Goal: Task Accomplishment & Management: Use online tool/utility

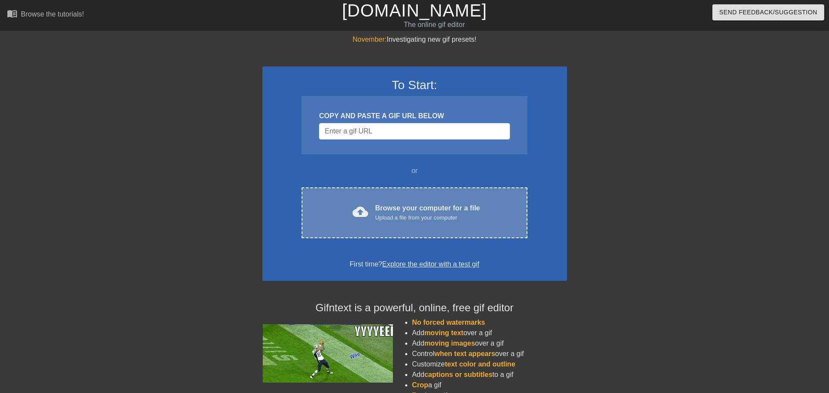
click at [406, 215] on div "Upload a file from your computer" at bounding box center [427, 218] width 105 height 9
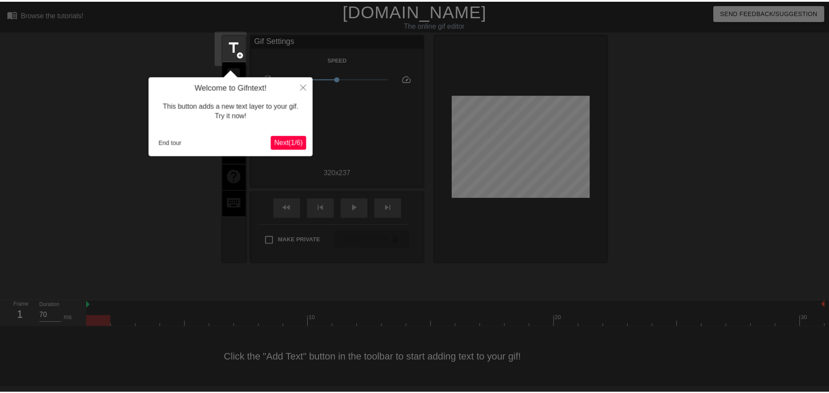
scroll to position [1, 0]
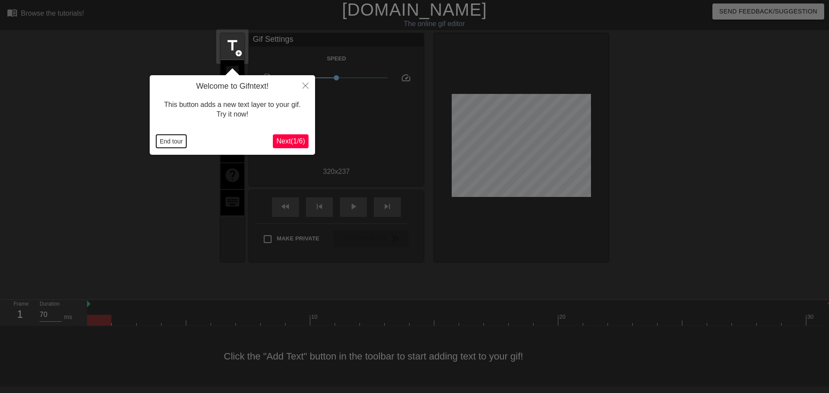
click at [178, 140] on button "End tour" at bounding box center [171, 141] width 30 height 13
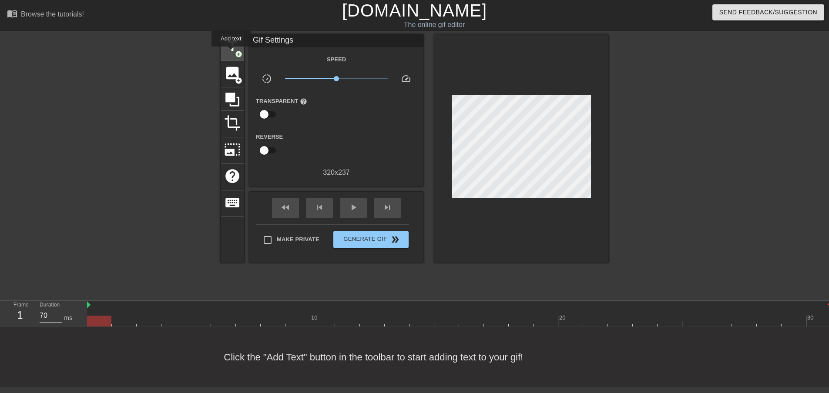
click at [231, 53] on span "title" at bounding box center [232, 46] width 17 height 17
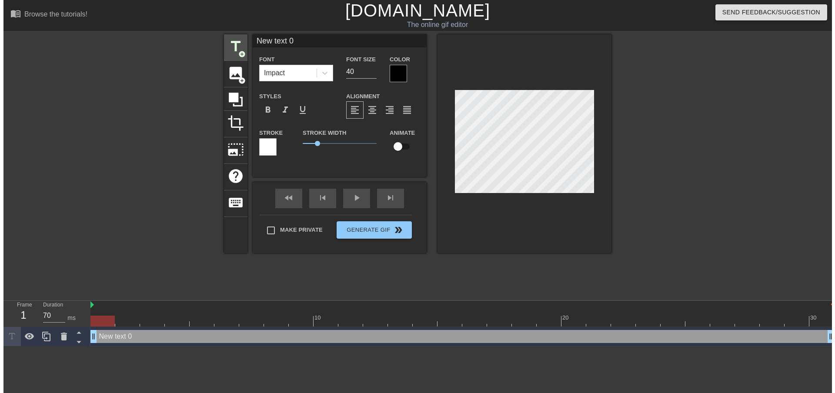
scroll to position [0, 0]
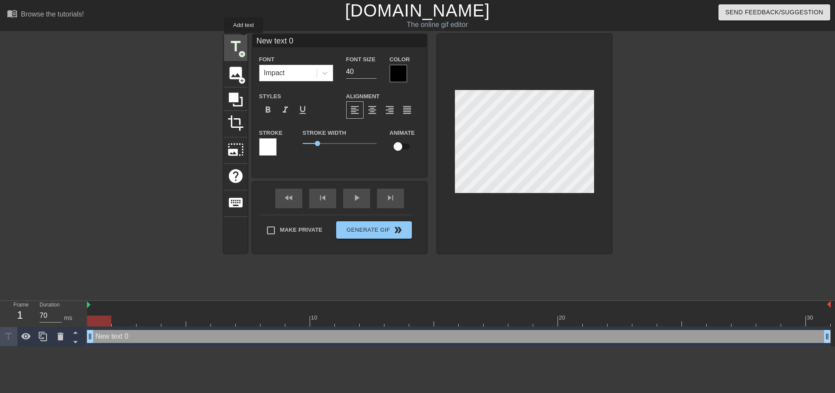
drag, startPoint x: 300, startPoint y: 39, endPoint x: 244, endPoint y: 39, distance: 56.6
click at [244, 39] on div "title add_circle image add_circle crop photo_size_select_large help keyboard Ne…" at bounding box center [418, 143] width 388 height 219
type input "C"
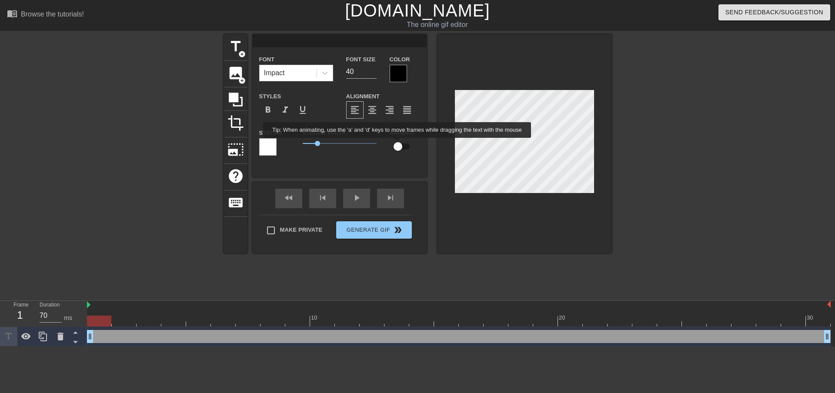
click at [398, 144] on input "checkbox" at bounding box center [398, 146] width 50 height 17
checkbox input "true"
click at [325, 44] on input at bounding box center [340, 40] width 174 height 13
click at [316, 40] on input at bounding box center [340, 40] width 174 height 13
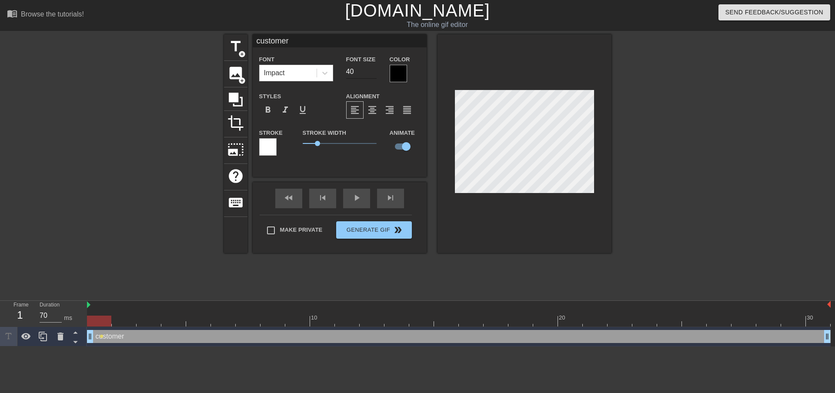
type input "customer"
drag, startPoint x: 353, startPoint y: 70, endPoint x: 345, endPoint y: 69, distance: 7.9
click at [345, 69] on div "Font Size 40" at bounding box center [362, 68] width 44 height 28
type input "20"
click at [399, 67] on div at bounding box center [398, 73] width 17 height 17
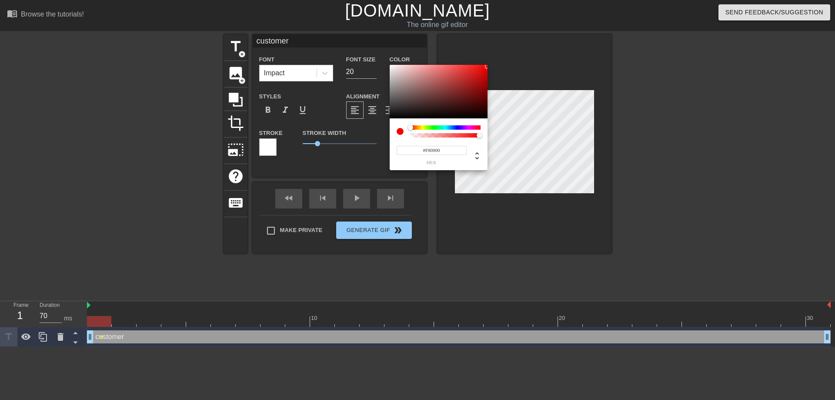
type input "#F60000"
drag, startPoint x: 423, startPoint y: 80, endPoint x: 489, endPoint y: 67, distance: 67.2
click at [489, 67] on div "#F60000 hex" at bounding box center [417, 200] width 835 height 400
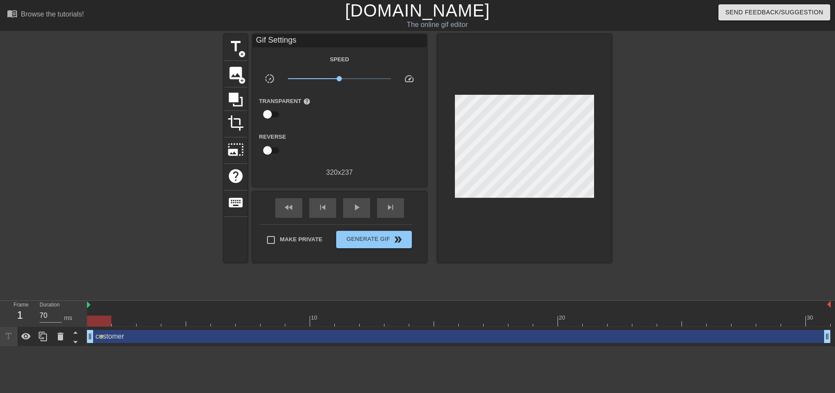
click at [147, 338] on div "customer drag_handle drag_handle" at bounding box center [459, 336] width 744 height 13
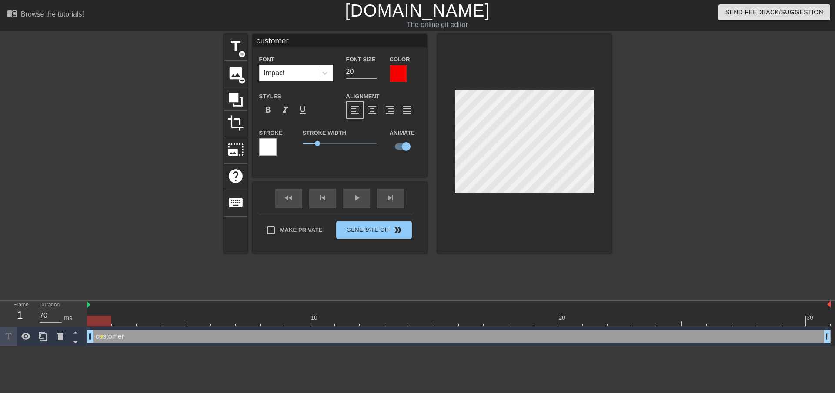
click at [266, 147] on div at bounding box center [267, 146] width 17 height 17
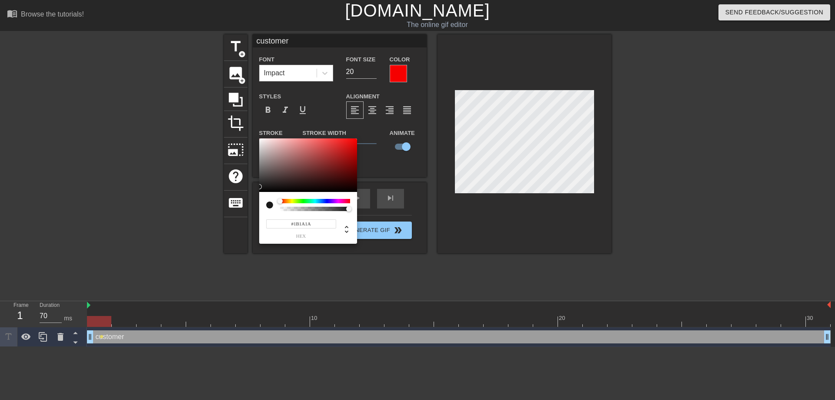
type input "#1D1C1C"
drag, startPoint x: 272, startPoint y: 176, endPoint x: 263, endPoint y: 186, distance: 13.2
click at [263, 186] on div at bounding box center [308, 165] width 98 height 54
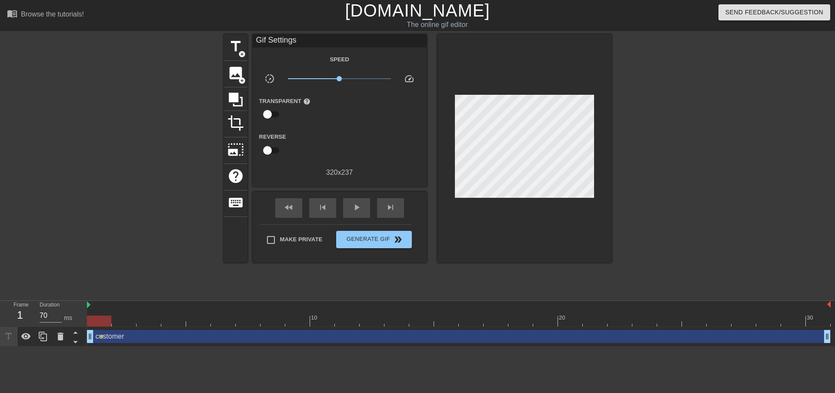
click at [174, 338] on div "customer drag_handle drag_handle" at bounding box center [459, 336] width 744 height 13
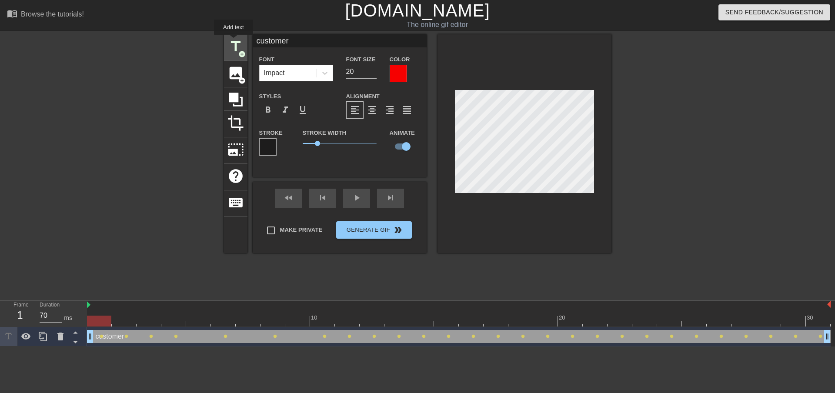
click at [234, 41] on span "title" at bounding box center [236, 46] width 17 height 17
type input "New text 1"
type input "40"
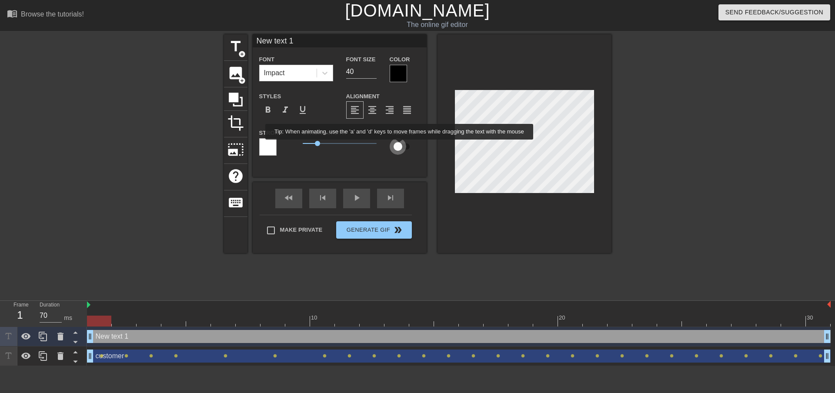
click at [400, 146] on input "checkbox" at bounding box center [398, 146] width 50 height 17
checkbox input "true"
click at [314, 40] on input "New text 1" at bounding box center [340, 40] width 174 height 13
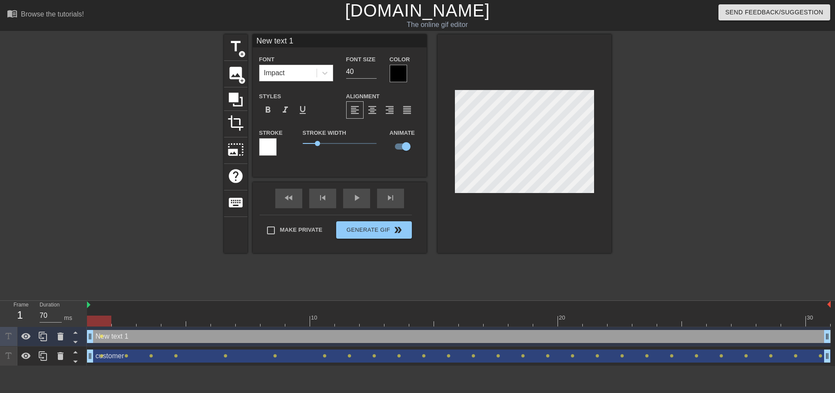
click at [314, 40] on input "New text 1" at bounding box center [340, 40] width 174 height 13
type input "CSR"
click at [398, 72] on div at bounding box center [398, 73] width 17 height 17
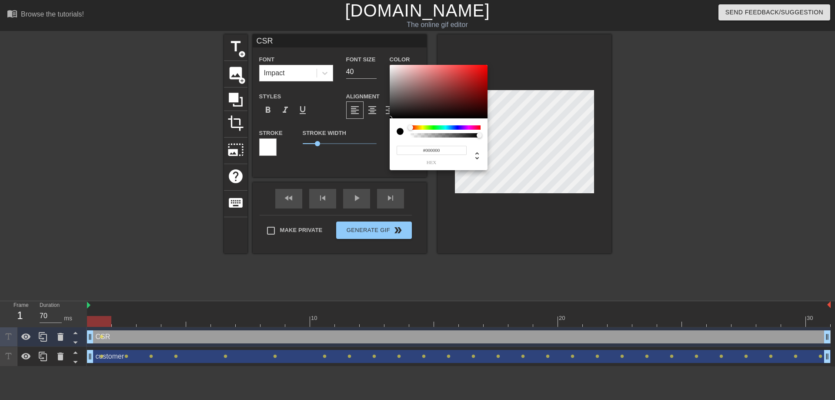
click at [455, 127] on div at bounding box center [446, 127] width 70 height 4
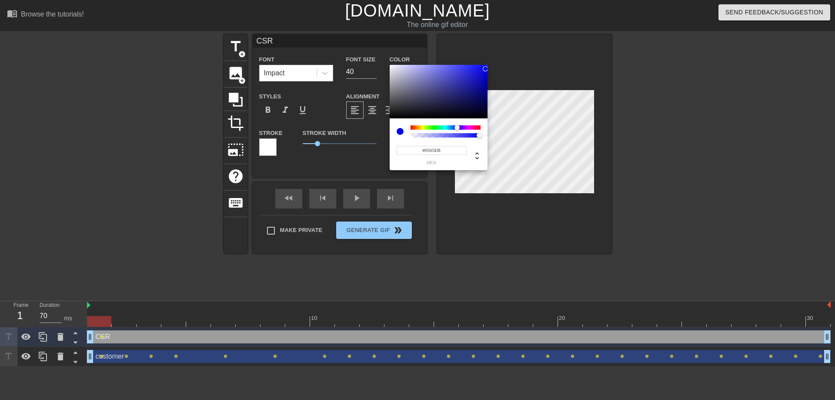
type input "#0404ED"
drag, startPoint x: 390, startPoint y: 115, endPoint x: 486, endPoint y: 68, distance: 106.6
click at [486, 68] on div at bounding box center [439, 92] width 98 height 54
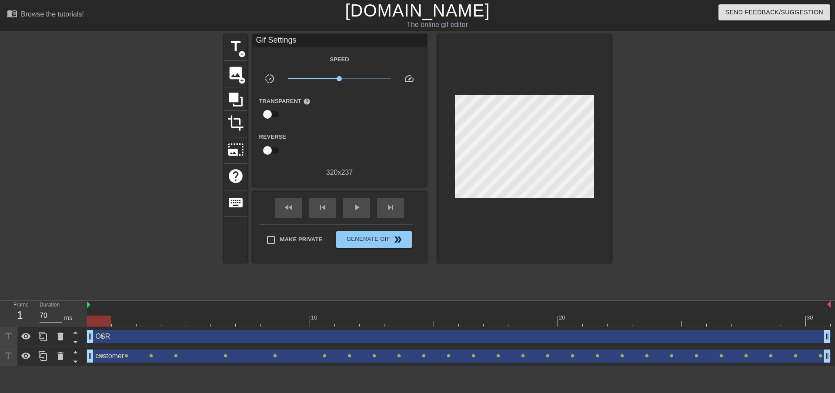
click at [163, 337] on div "CSR drag_handle drag_handle" at bounding box center [459, 336] width 744 height 13
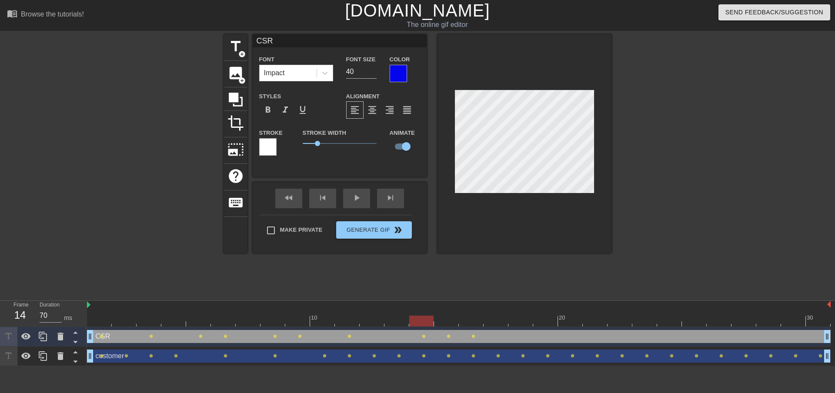
click at [532, 74] on div at bounding box center [525, 143] width 174 height 219
click at [530, 69] on div at bounding box center [525, 143] width 174 height 219
click at [527, 71] on div at bounding box center [525, 143] width 174 height 219
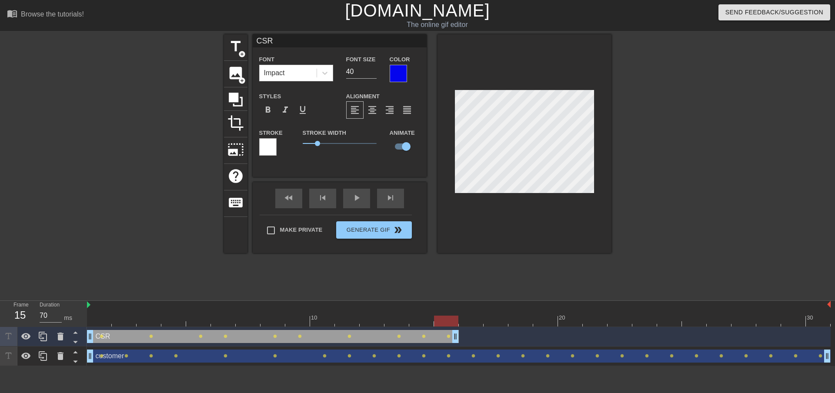
drag, startPoint x: 828, startPoint y: 339, endPoint x: 463, endPoint y: 339, distance: 365.1
click at [463, 339] on div "CSR drag_handle drag_handle lens lens lens lens lens lens lens lens lens lens" at bounding box center [459, 336] width 744 height 13
click at [237, 42] on span "title" at bounding box center [236, 46] width 17 height 17
type input "New text 2"
checkbox input "false"
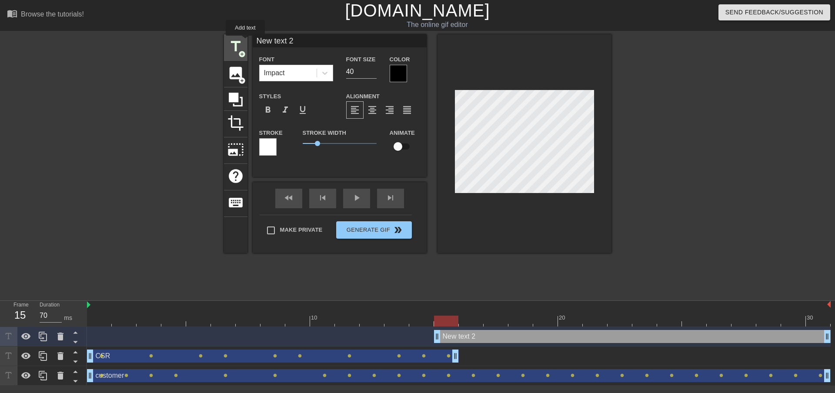
drag, startPoint x: 306, startPoint y: 40, endPoint x: 245, endPoint y: 42, distance: 60.5
click at [245, 42] on div "title add_circle image add_circle crop photo_size_select_large help keyboard Ne…" at bounding box center [418, 143] width 388 height 219
type input "Account Manager"
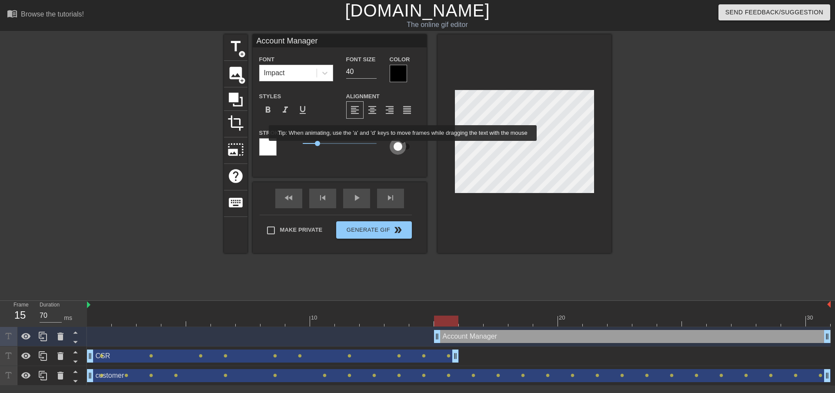
click at [403, 147] on input "checkbox" at bounding box center [398, 146] width 50 height 17
checkbox input "true"
click at [397, 69] on div at bounding box center [398, 73] width 17 height 17
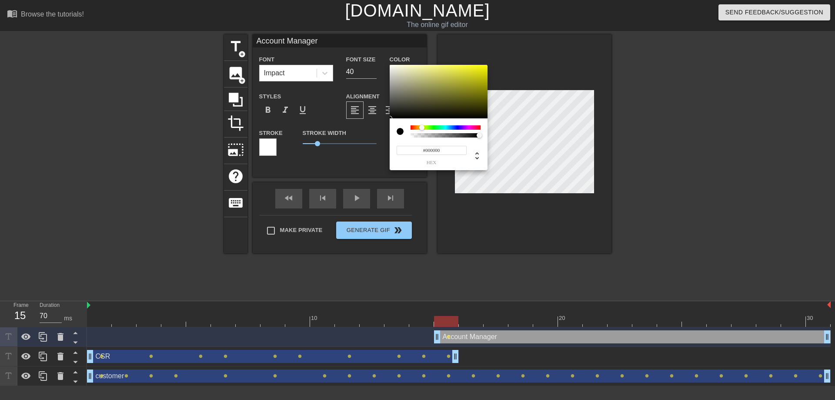
click at [422, 129] on div at bounding box center [446, 127] width 70 height 4
drag, startPoint x: 421, startPoint y: 93, endPoint x: 500, endPoint y: 60, distance: 85.5
click at [500, 60] on div "#FFFF00 hex" at bounding box center [417, 200] width 835 height 400
click at [411, 77] on div at bounding box center [439, 92] width 98 height 54
type input "#FEFE00"
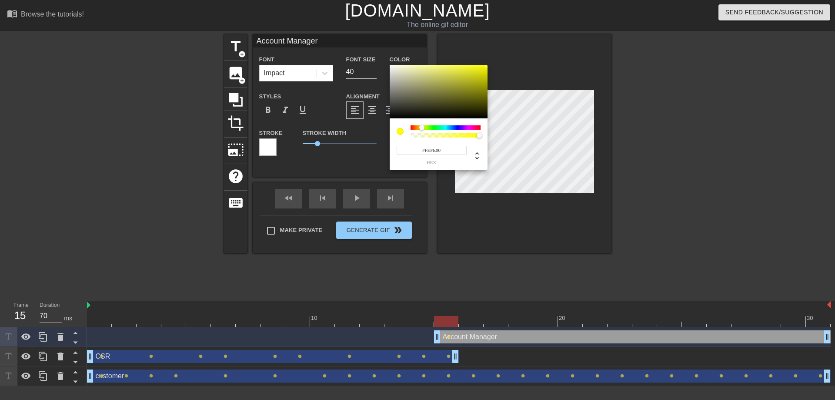
drag, startPoint x: 437, startPoint y: 74, endPoint x: 488, endPoint y: 65, distance: 51.3
click at [488, 65] on div "#FEFE00 hex" at bounding box center [417, 200] width 835 height 400
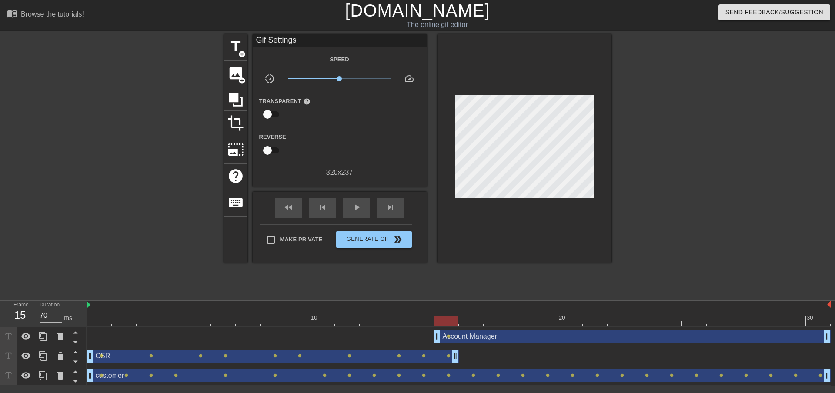
click at [500, 337] on div "Account Manager drag_handle drag_handle" at bounding box center [632, 336] width 397 height 13
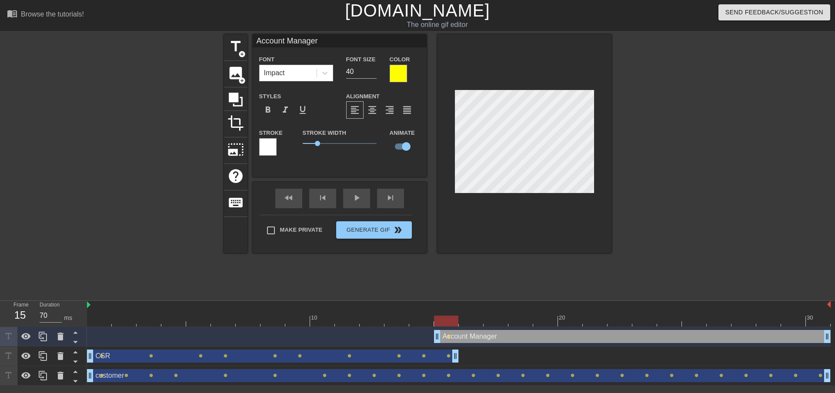
click at [273, 146] on div at bounding box center [267, 146] width 17 height 17
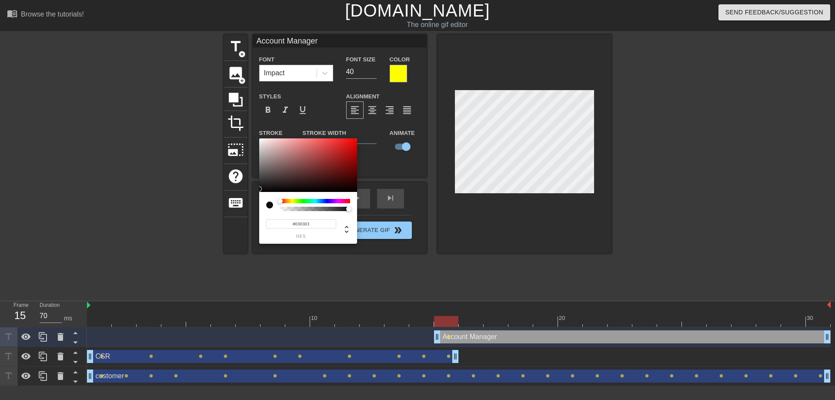
type input "#000000"
drag, startPoint x: 284, startPoint y: 165, endPoint x: 262, endPoint y: 192, distance: 34.9
click at [262, 192] on div "#000000 hex" at bounding box center [308, 191] width 98 height 106
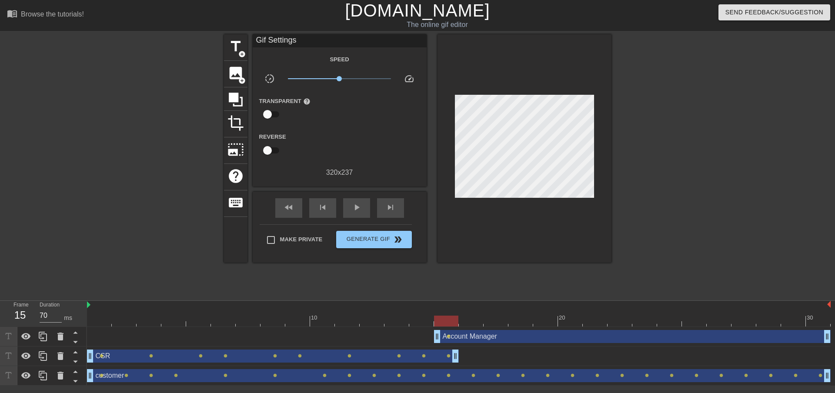
click at [516, 339] on div "Account Manager drag_handle drag_handle" at bounding box center [632, 336] width 397 height 13
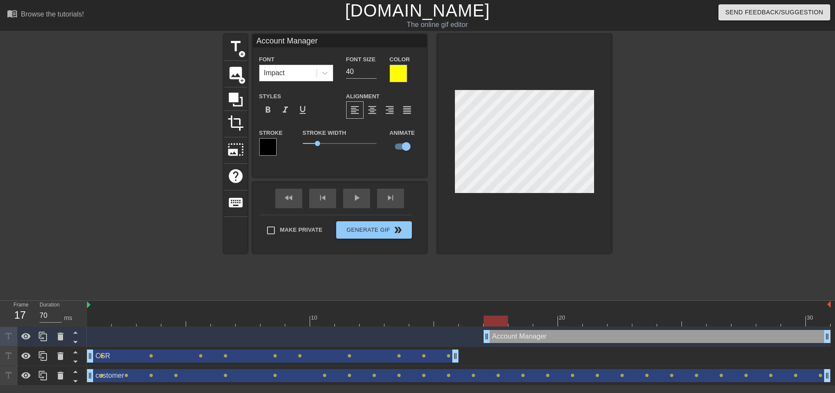
drag, startPoint x: 436, startPoint y: 334, endPoint x: 484, endPoint y: 338, distance: 48.0
drag, startPoint x: 353, startPoint y: 72, endPoint x: 343, endPoint y: 71, distance: 10.5
click at [343, 71] on div "Font Size 40" at bounding box center [362, 68] width 44 height 28
type input "30"
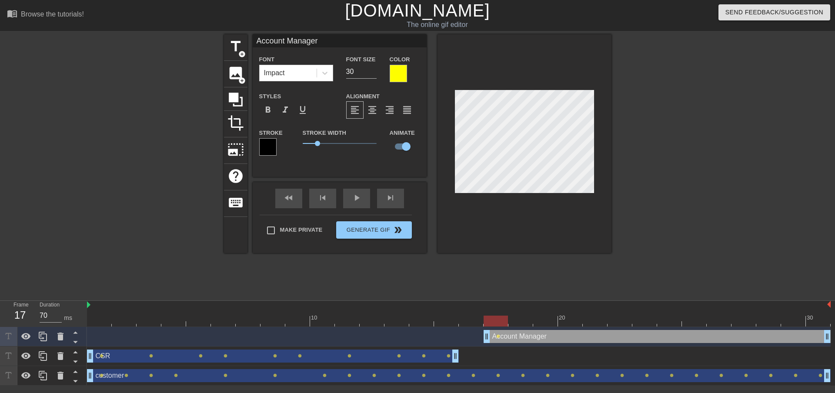
click at [369, 159] on div "Stroke Width 1" at bounding box center [339, 145] width 87 height 36
click at [536, 337] on div "Account Manager drag_handle drag_handle" at bounding box center [657, 336] width 347 height 13
click at [328, 41] on input "Account Manager" at bounding box center [340, 40] width 174 height 13
click at [322, 98] on div "Styles format_bold format_italic format_underline" at bounding box center [296, 105] width 87 height 28
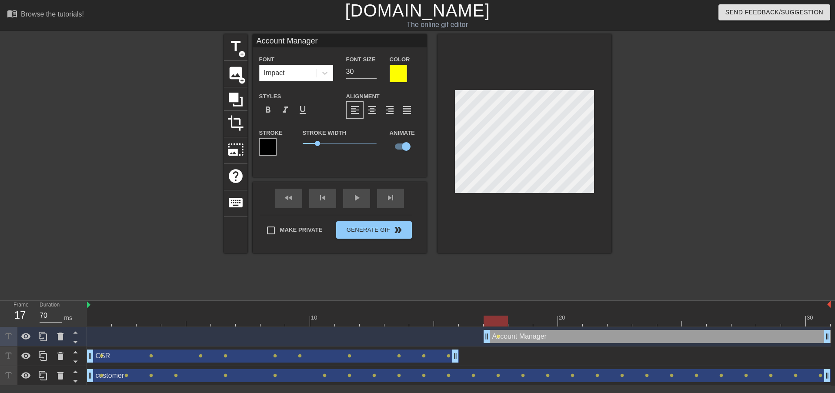
click at [322, 165] on div "Account Manager Font Impact Font Size 30 Color Styles format_bold format_italic…" at bounding box center [340, 105] width 174 height 143
type input "Accoundt Manager"
type textarea "Accoundt Manager"
type input "Account Manager"
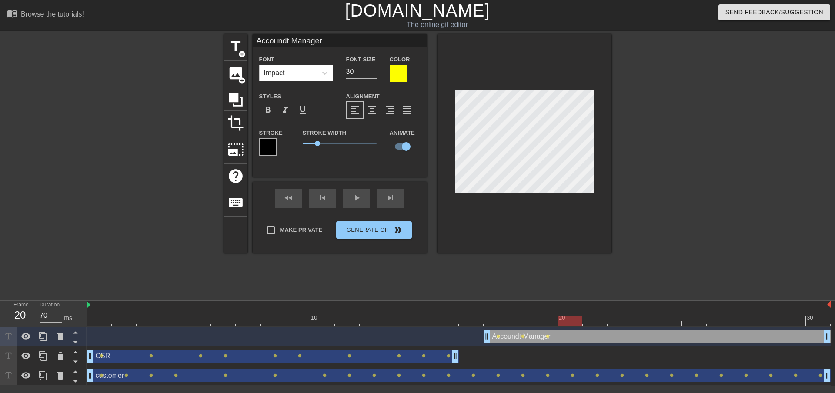
type textarea "Account Manager"
click at [355, 197] on div "fast_rewind skip_previous play_arrow skip_next" at bounding box center [340, 198] width 142 height 33
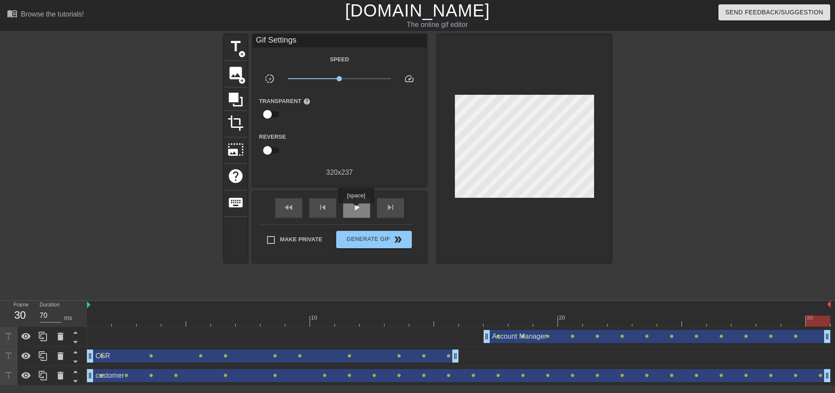
click at [356, 210] on span "play_arrow" at bounding box center [357, 207] width 10 height 10
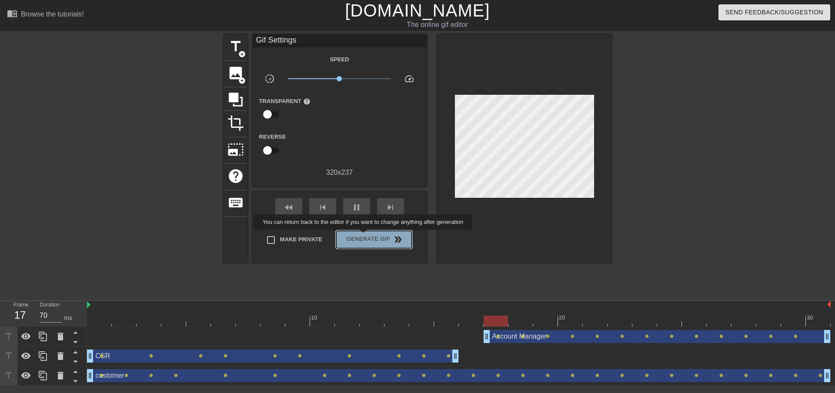
click at [364, 236] on span "Generate Gif double_arrow" at bounding box center [374, 240] width 68 height 10
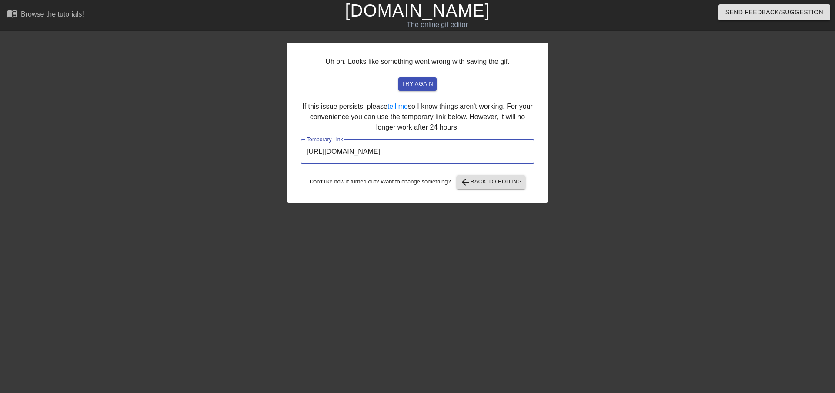
drag, startPoint x: 489, startPoint y: 148, endPoint x: 298, endPoint y: 154, distance: 191.6
click at [298, 154] on div "Uh oh. Looks like something went wrong with saving the gif. try again If this i…" at bounding box center [417, 123] width 261 height 160
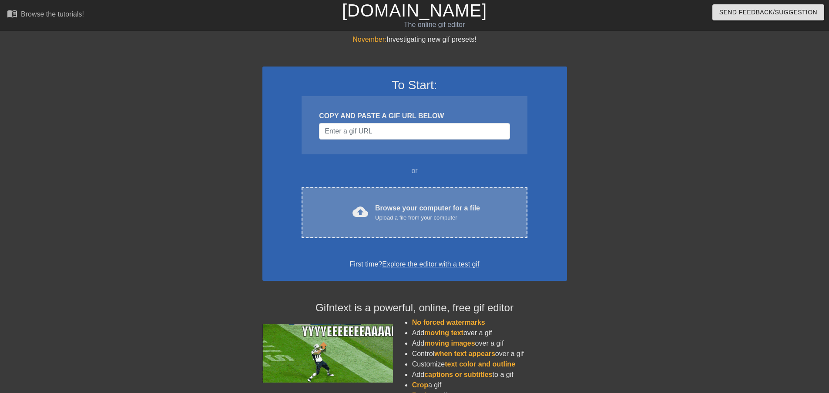
click at [428, 212] on div "Browse your computer for a file Upload a file from your computer" at bounding box center [427, 212] width 105 height 19
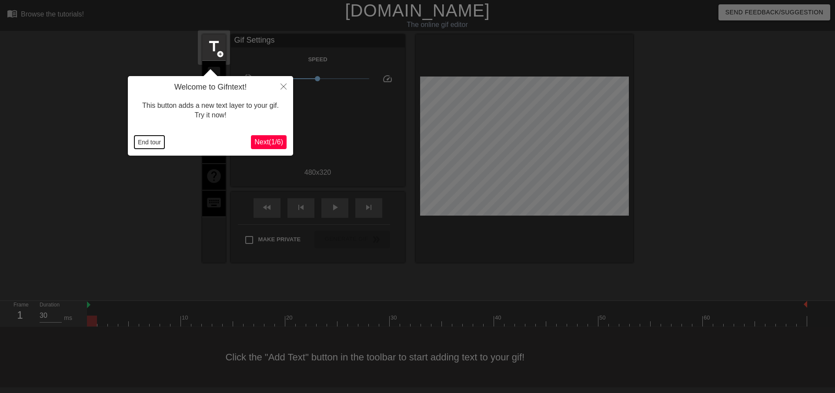
click at [150, 140] on button "End tour" at bounding box center [149, 142] width 30 height 13
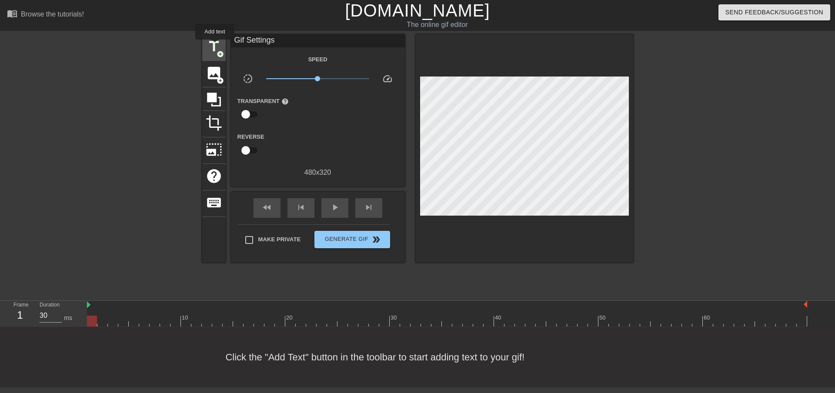
click at [215, 46] on span "title" at bounding box center [214, 46] width 17 height 17
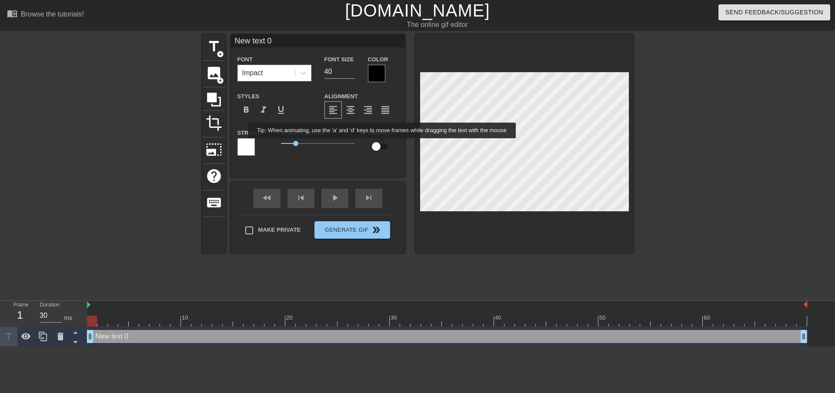
click at [382, 144] on input "checkbox" at bounding box center [377, 146] width 50 height 17
checkbox input "true"
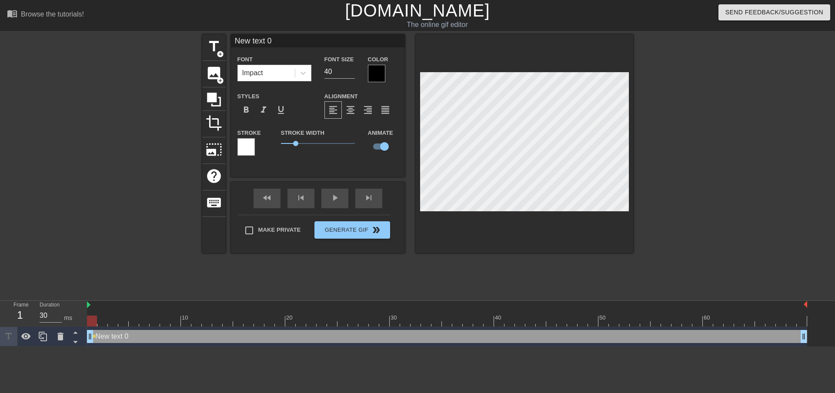
click at [378, 72] on div at bounding box center [376, 73] width 17 height 17
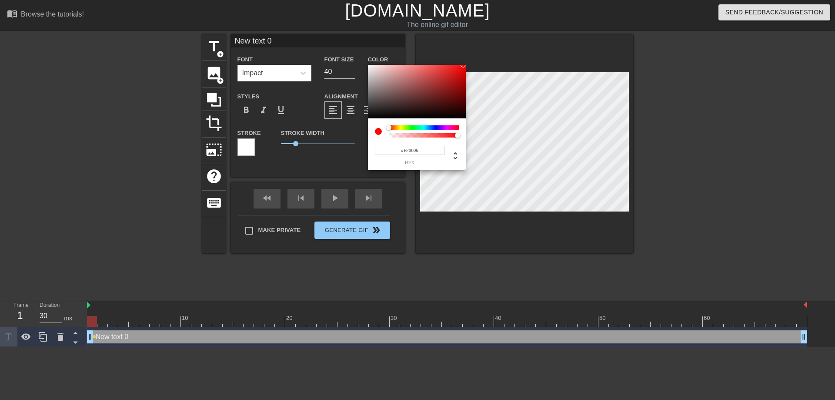
type input "#FF0404"
drag, startPoint x: 441, startPoint y: 84, endPoint x: 464, endPoint y: 64, distance: 31.2
click at [464, 64] on div "#FF0404 hex" at bounding box center [417, 200] width 835 height 400
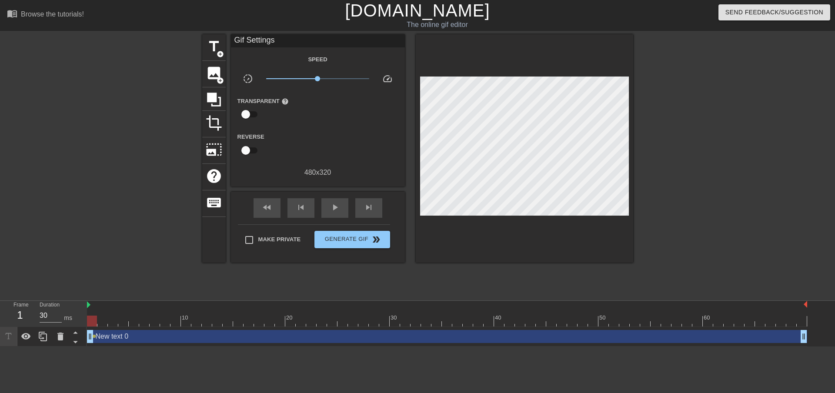
click at [213, 338] on div "New text 0 drag_handle drag_handle" at bounding box center [447, 336] width 721 height 13
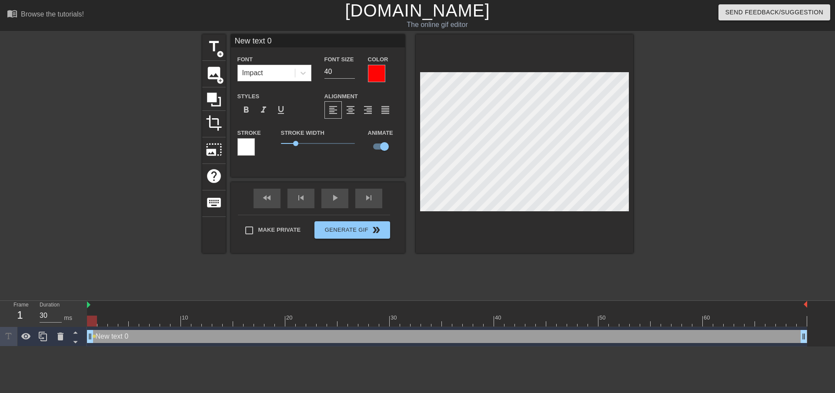
click at [249, 145] on div at bounding box center [246, 146] width 17 height 17
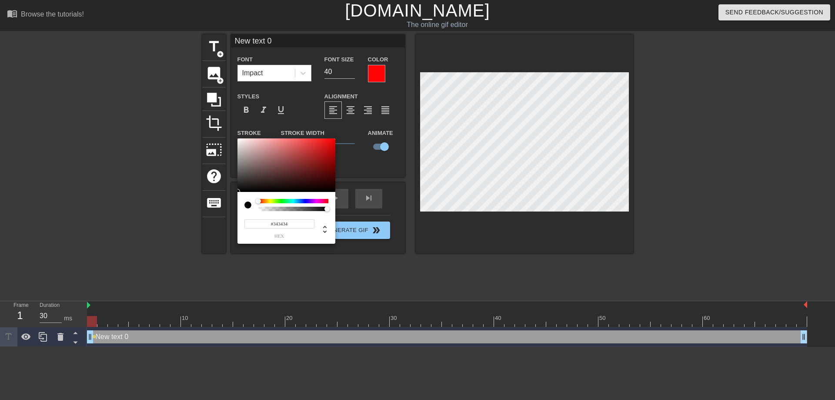
type input "#000000"
drag, startPoint x: 288, startPoint y: 154, endPoint x: 239, endPoint y: 194, distance: 62.8
click at [239, 194] on div "#000000 hex" at bounding box center [287, 191] width 98 height 106
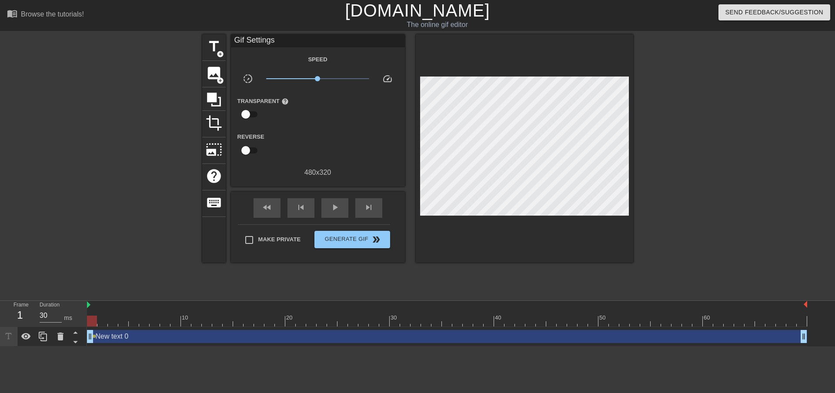
click at [207, 334] on div "New text 0 drag_handle drag_handle" at bounding box center [447, 336] width 721 height 13
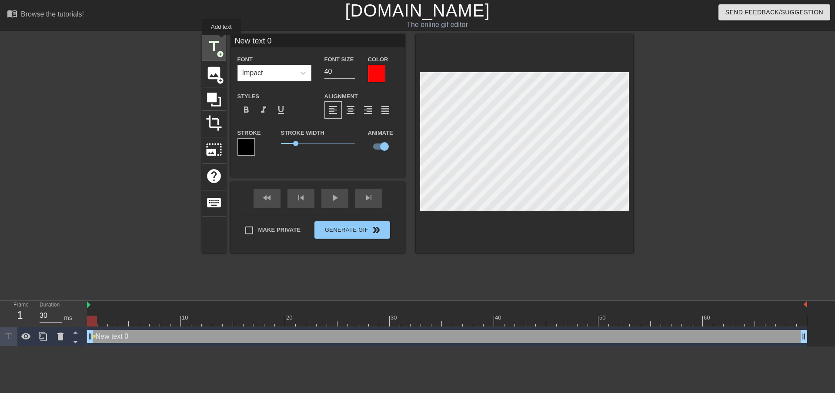
drag, startPoint x: 282, startPoint y: 41, endPoint x: 221, endPoint y: 41, distance: 60.0
click at [221, 41] on div "title add_circle image add_circle crop photo_size_select_large help keyboard Ne…" at bounding box center [417, 143] width 431 height 219
type input "CSR"
click at [337, 195] on div "fast_rewind skip_previous play_arrow skip_next" at bounding box center [318, 198] width 142 height 33
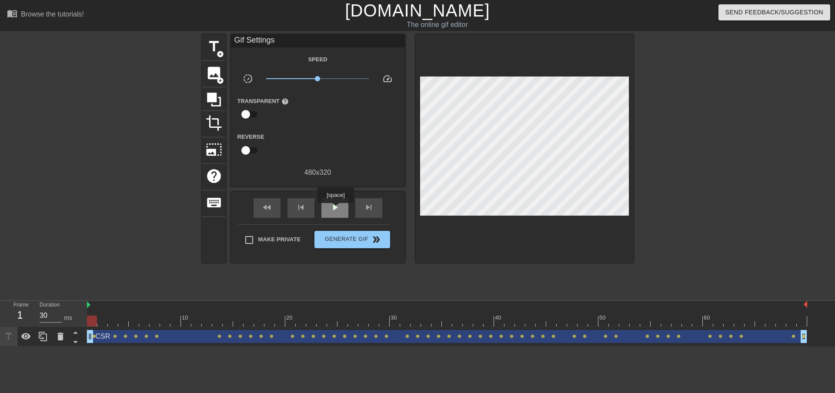
click at [335, 209] on span "play_arrow" at bounding box center [335, 207] width 10 height 10
click at [335, 209] on span "pause" at bounding box center [335, 207] width 10 height 10
click at [211, 47] on span "title" at bounding box center [214, 46] width 17 height 17
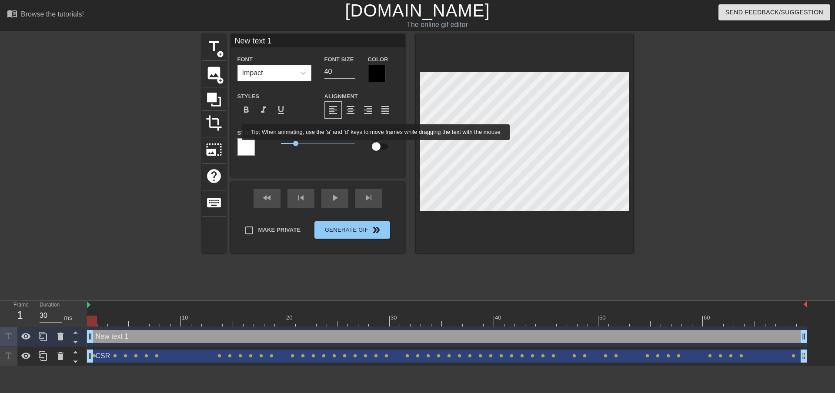
click at [376, 146] on input "checkbox" at bounding box center [377, 146] width 50 height 17
checkbox input "true"
drag, startPoint x: 294, startPoint y: 44, endPoint x: 201, endPoint y: 41, distance: 93.2
click at [201, 41] on div "title add_circle image add_circle crop photo_size_select_large help keyboard Ne…" at bounding box center [417, 164] width 835 height 261
click at [221, 336] on div "New text 1 drag_handle drag_handle" at bounding box center [447, 336] width 721 height 13
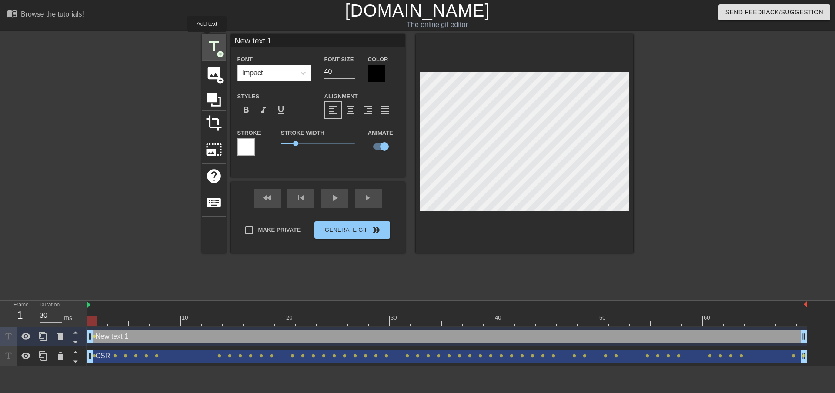
drag, startPoint x: 289, startPoint y: 38, endPoint x: 207, endPoint y: 38, distance: 82.2
click at [207, 38] on div "title add_circle image add_circle crop photo_size_select_large help keyboard Ne…" at bounding box center [417, 143] width 431 height 219
type input "Custom"
click at [374, 68] on div at bounding box center [376, 73] width 17 height 17
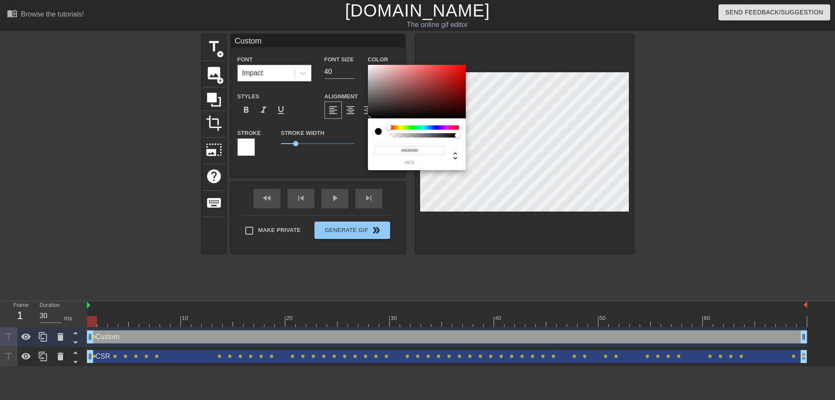
click at [433, 128] on div at bounding box center [424, 127] width 70 height 4
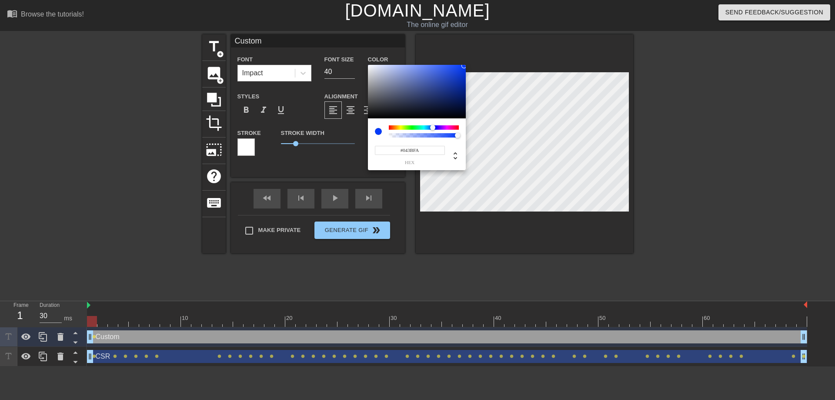
type input "#033AFA"
drag, startPoint x: 435, startPoint y: 98, endPoint x: 465, endPoint y: 66, distance: 43.7
click at [465, 66] on div at bounding box center [417, 92] width 98 height 54
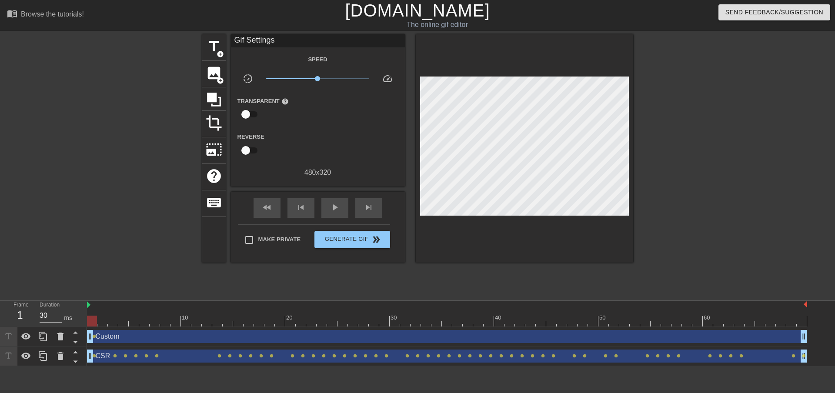
click at [316, 337] on div "Custom drag_handle drag_handle" at bounding box center [447, 336] width 721 height 13
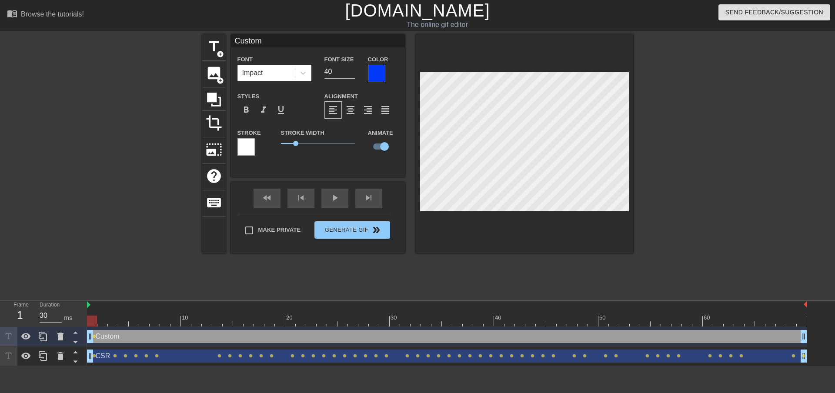
click at [247, 143] on div at bounding box center [246, 146] width 17 height 17
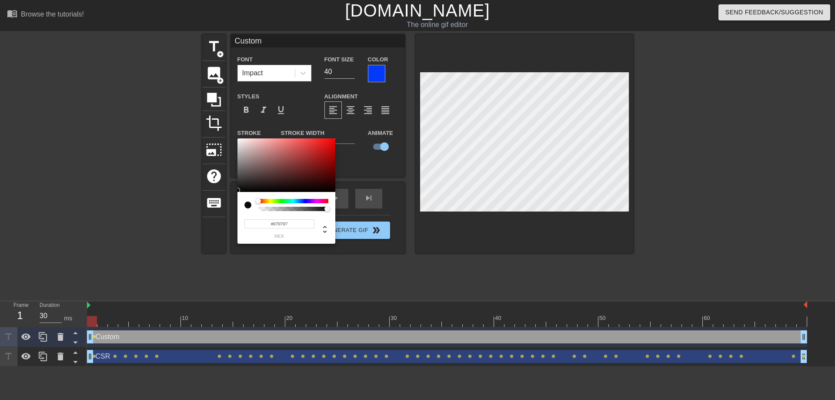
type input "#050505"
drag, startPoint x: 255, startPoint y: 177, endPoint x: 238, endPoint y: 191, distance: 22.2
click at [238, 191] on div at bounding box center [287, 165] width 98 height 54
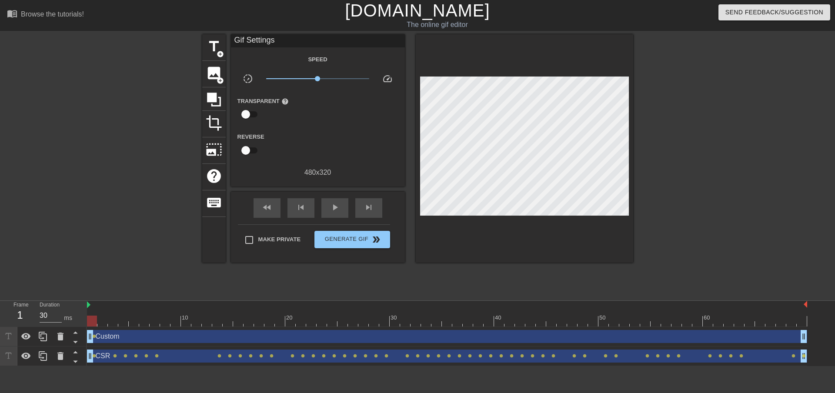
click at [187, 337] on div "Custom drag_handle drag_handle" at bounding box center [447, 336] width 721 height 13
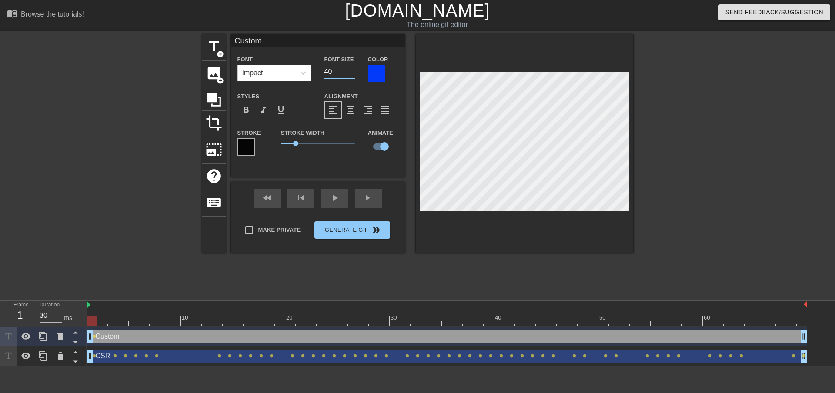
drag, startPoint x: 332, startPoint y: 71, endPoint x: 320, endPoint y: 71, distance: 12.6
click at [320, 71] on div "Font Size 40" at bounding box center [340, 68] width 44 height 28
type input "25"
click at [532, 43] on div at bounding box center [525, 143] width 218 height 219
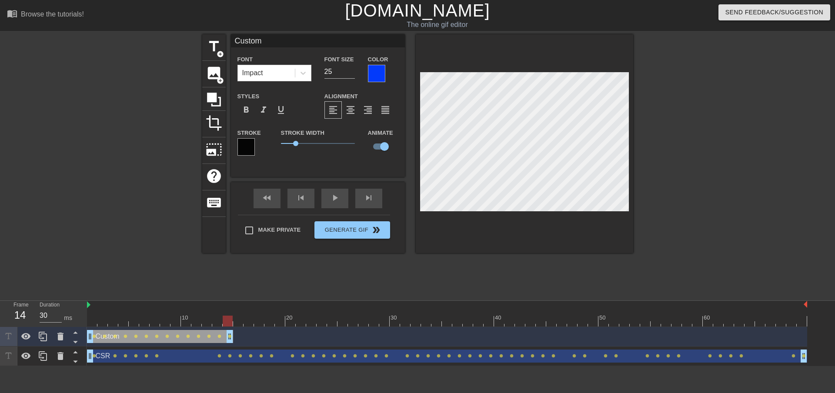
drag, startPoint x: 803, startPoint y: 338, endPoint x: 234, endPoint y: 342, distance: 569.6
click at [234, 342] on div "Custom drag_handle drag_handle lens lens lens lens lens lens lens lens lens len…" at bounding box center [447, 336] width 721 height 13
click at [213, 46] on span "title" at bounding box center [214, 46] width 17 height 17
type input "New text 2"
type input "40"
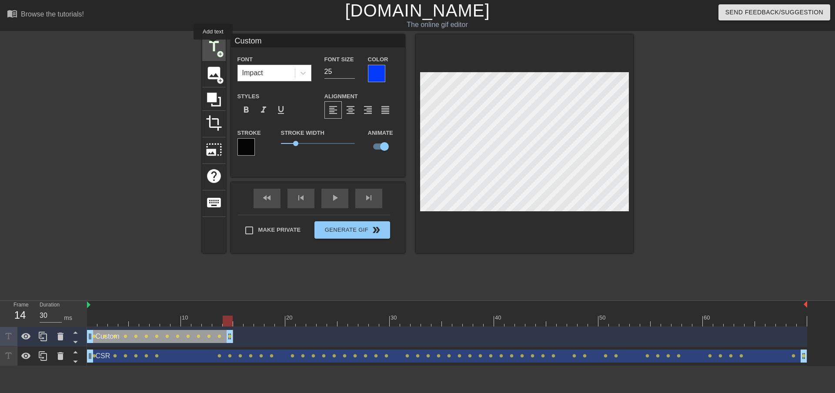
checkbox input "false"
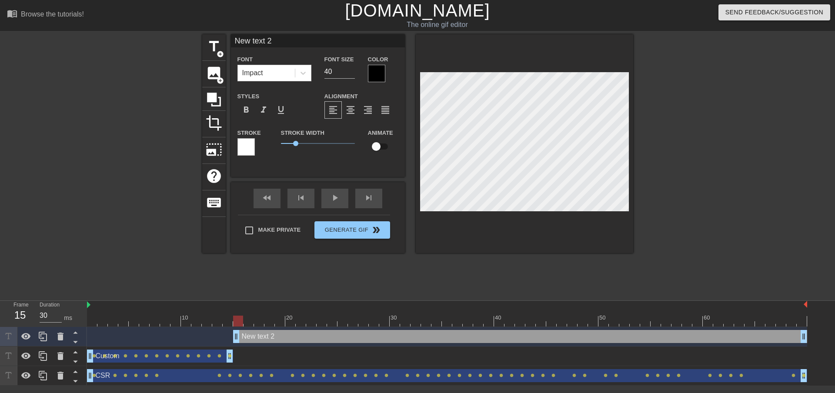
drag, startPoint x: 225, startPoint y: 339, endPoint x: 231, endPoint y: 341, distance: 7.3
click at [231, 341] on div "New text 2 drag_handle drag_handle" at bounding box center [447, 336] width 721 height 13
drag, startPoint x: 291, startPoint y: 43, endPoint x: 218, endPoint y: 43, distance: 73.1
click at [218, 43] on div "title add_circle image add_circle crop photo_size_select_large help keyboard Ne…" at bounding box center [417, 143] width 431 height 219
type input "Client"
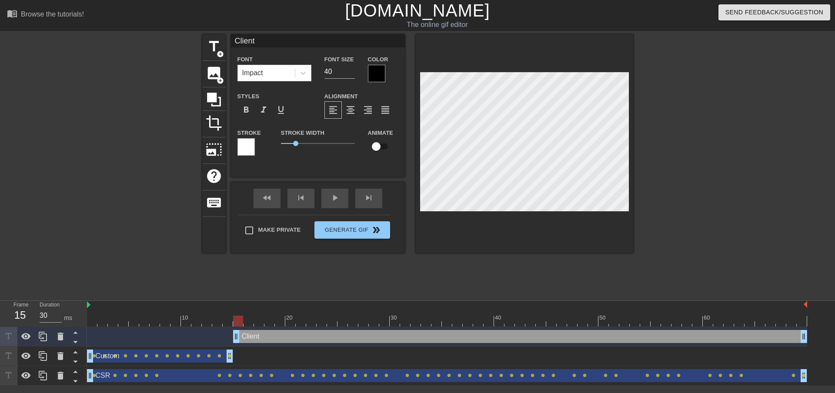
click at [382, 70] on div at bounding box center [376, 73] width 17 height 17
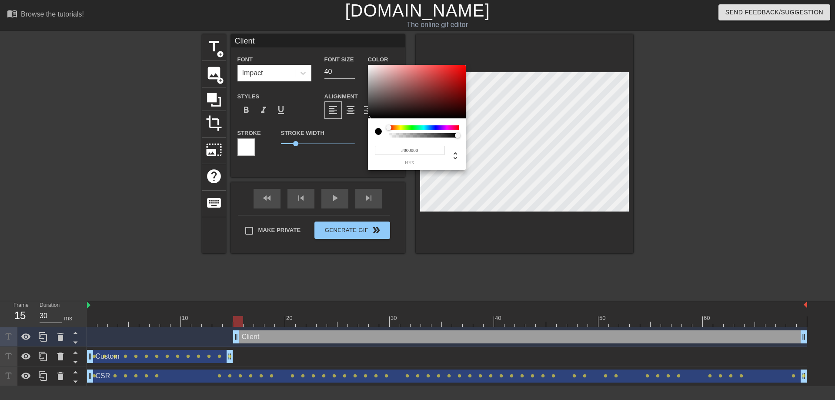
click at [412, 127] on div at bounding box center [424, 127] width 70 height 4
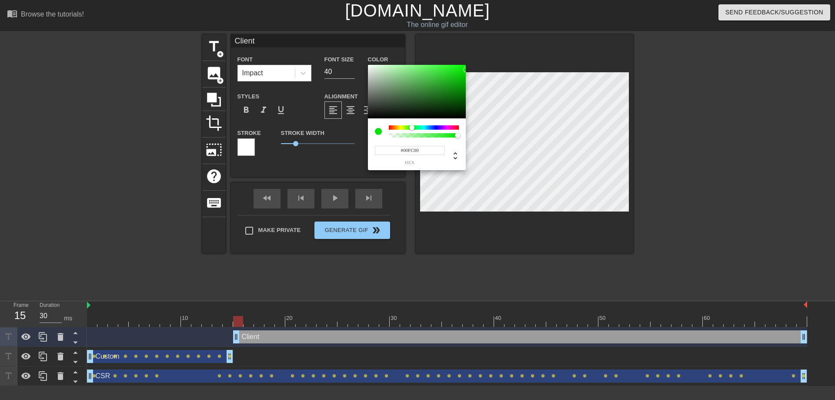
type input "#00FF00"
drag, startPoint x: 373, startPoint y: 113, endPoint x: 468, endPoint y: 58, distance: 110.2
click at [468, 58] on div "#00FF00 hex" at bounding box center [417, 200] width 835 height 400
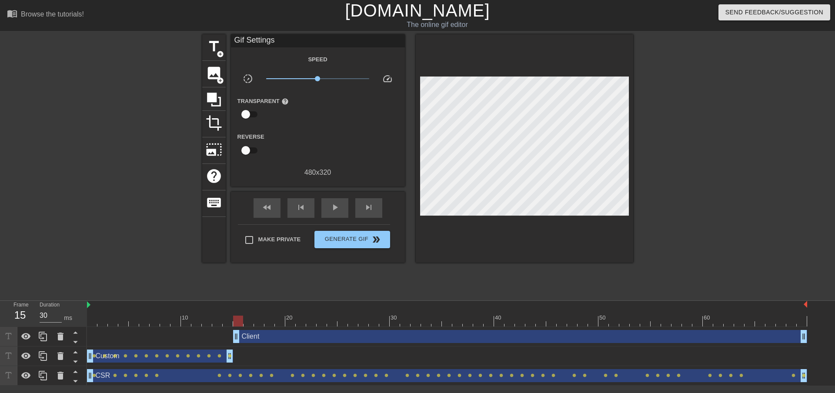
click at [303, 342] on div "Client drag_handle drag_handle" at bounding box center [520, 336] width 574 height 13
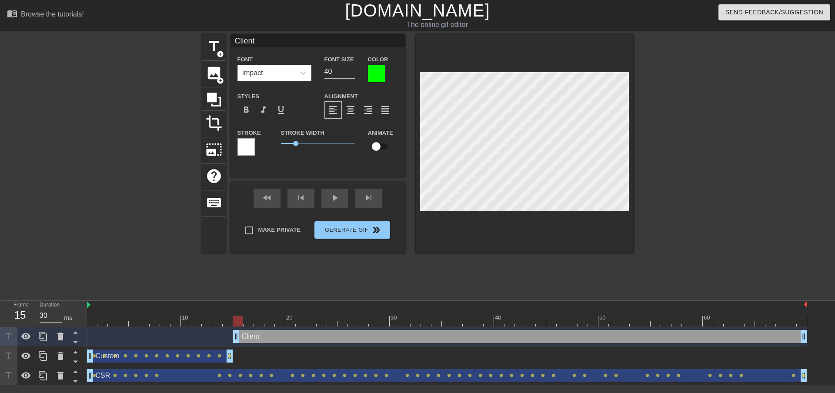
click at [252, 142] on div at bounding box center [246, 146] width 17 height 17
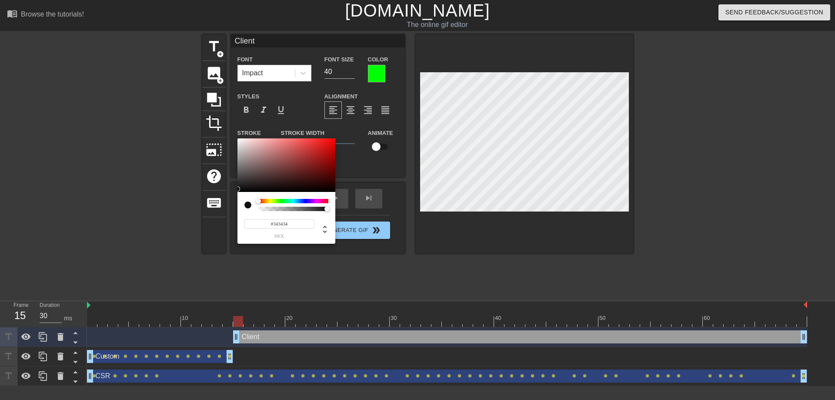
type input "#000000"
drag, startPoint x: 268, startPoint y: 168, endPoint x: 236, endPoint y: 195, distance: 41.7
click at [236, 195] on div "#000000 hex" at bounding box center [417, 200] width 835 height 400
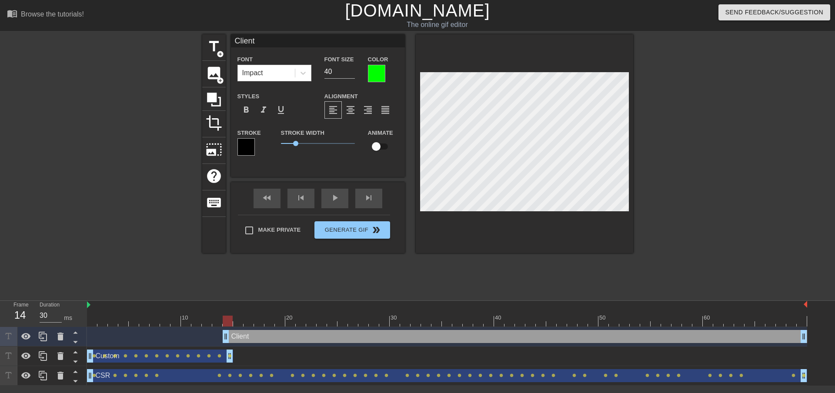
drag, startPoint x: 236, startPoint y: 337, endPoint x: 228, endPoint y: 335, distance: 7.9
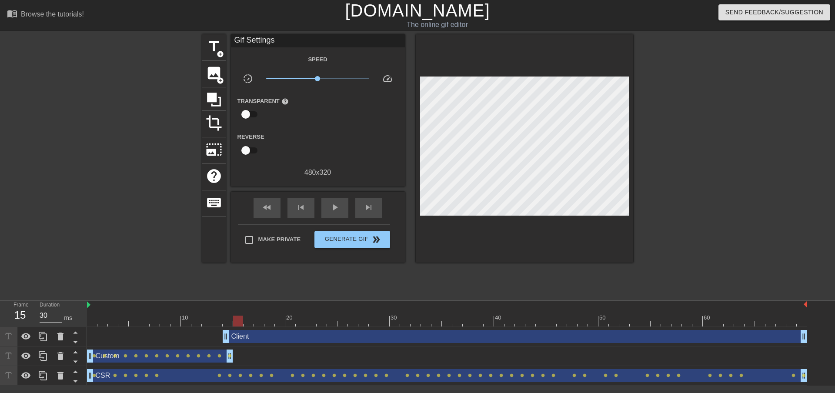
click at [310, 335] on div "Client drag_handle drag_handle" at bounding box center [515, 336] width 585 height 13
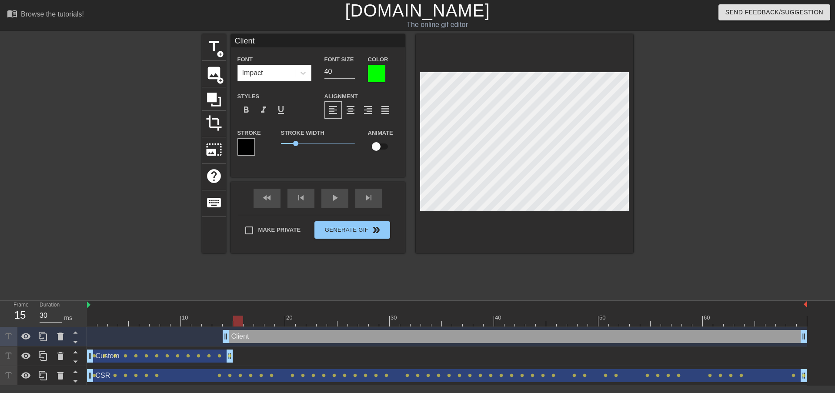
click at [382, 146] on input "checkbox" at bounding box center [377, 146] width 50 height 17
checkbox input "true"
click at [336, 198] on div "play_arrow" at bounding box center [335, 199] width 27 height 20
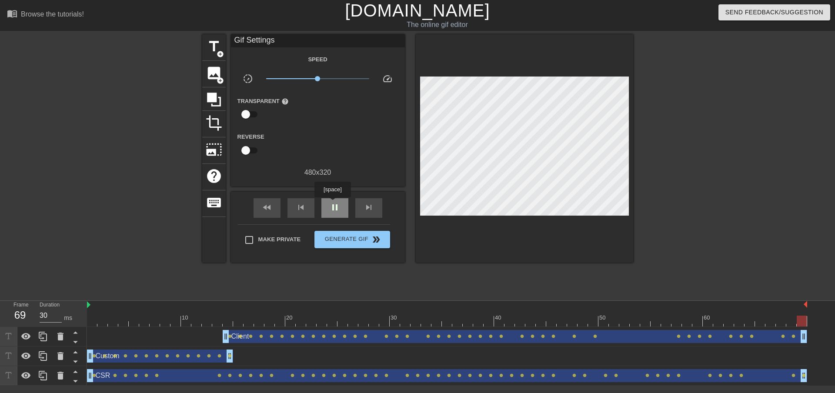
click at [332, 204] on span "pause" at bounding box center [335, 207] width 10 height 10
click at [211, 45] on span "title" at bounding box center [214, 46] width 17 height 17
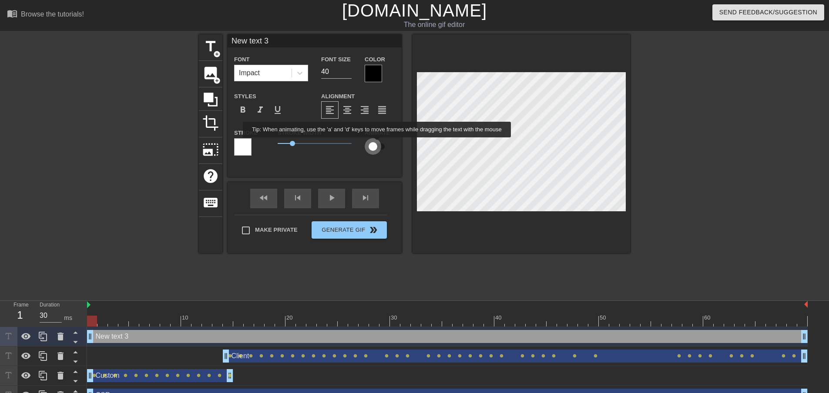
click at [377, 144] on input "checkbox" at bounding box center [373, 146] width 50 height 17
checkbox input "true"
click at [279, 39] on input "New text 3" at bounding box center [315, 40] width 174 height 13
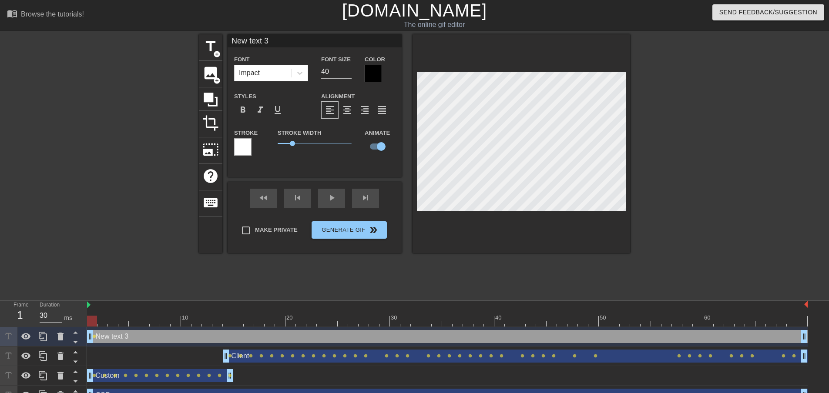
click at [279, 39] on input "New text 3" at bounding box center [315, 40] width 174 height 13
type input "Account Managers"
click at [245, 139] on div at bounding box center [242, 146] width 17 height 17
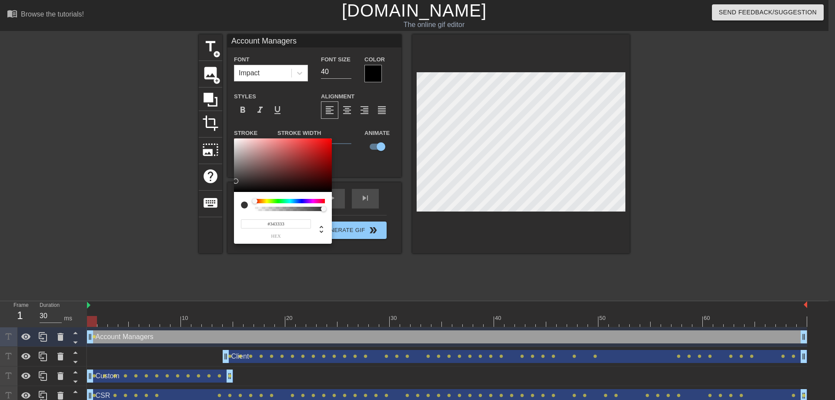
type input "#000000"
drag, startPoint x: 279, startPoint y: 184, endPoint x: 235, endPoint y: 195, distance: 45.4
click at [235, 195] on div "#000000 hex" at bounding box center [283, 191] width 98 height 106
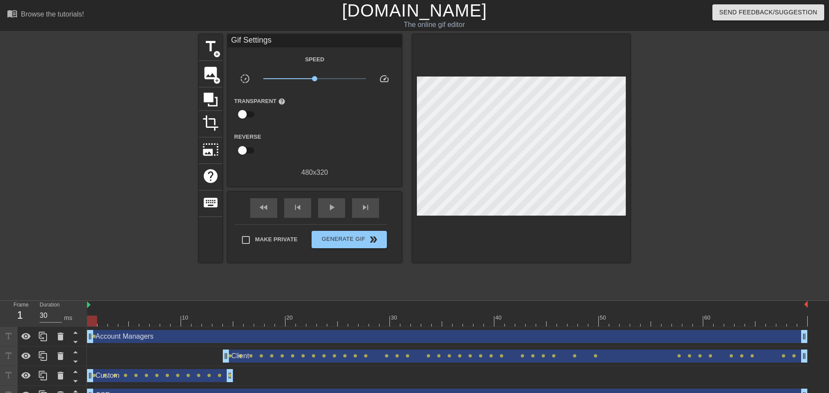
click at [225, 336] on div "Account Managers drag_handle drag_handle" at bounding box center [447, 336] width 721 height 13
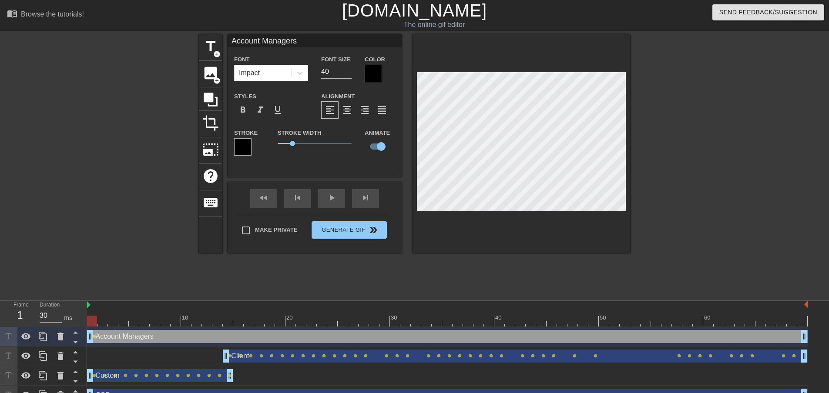
click at [376, 62] on label "Color" at bounding box center [375, 59] width 20 height 9
click at [376, 71] on div at bounding box center [373, 73] width 17 height 17
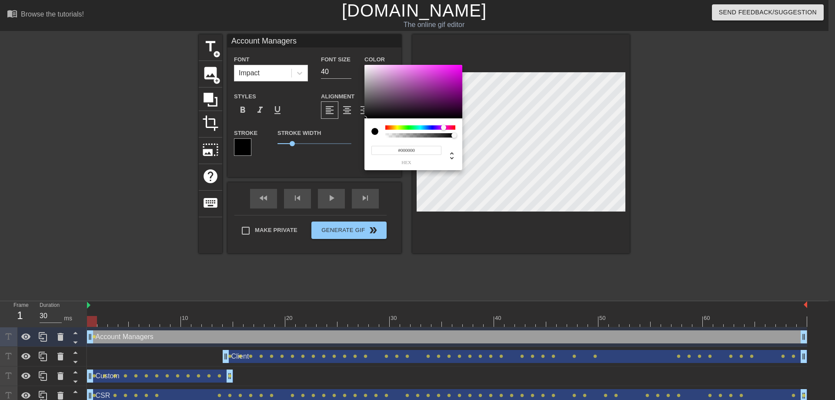
drag, startPoint x: 385, startPoint y: 126, endPoint x: 444, endPoint y: 130, distance: 59.3
click at [444, 130] on div at bounding box center [443, 127] width 5 height 5
type input "#FF00FF"
drag, startPoint x: 436, startPoint y: 97, endPoint x: 463, endPoint y: 64, distance: 43.0
click at [463, 64] on div "#FF00FF hex" at bounding box center [417, 200] width 835 height 400
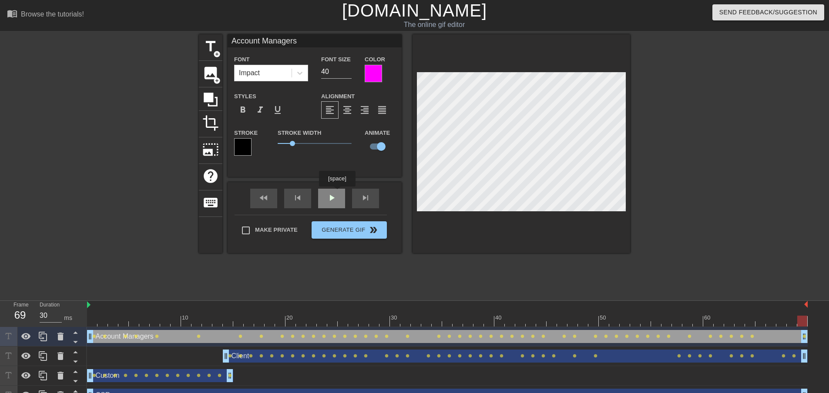
click at [336, 193] on div "fast_rewind skip_previous play_arrow skip_next" at bounding box center [315, 198] width 142 height 33
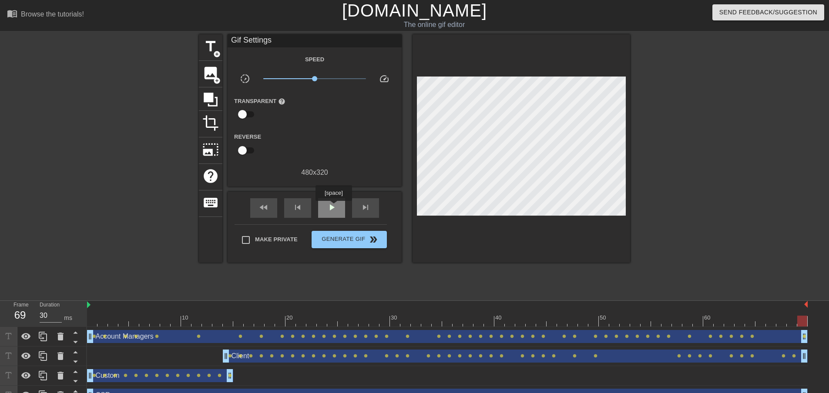
click at [333, 207] on span "play_arrow" at bounding box center [331, 207] width 10 height 10
click at [345, 240] on span "Generate Gif double_arrow" at bounding box center [349, 240] width 68 height 10
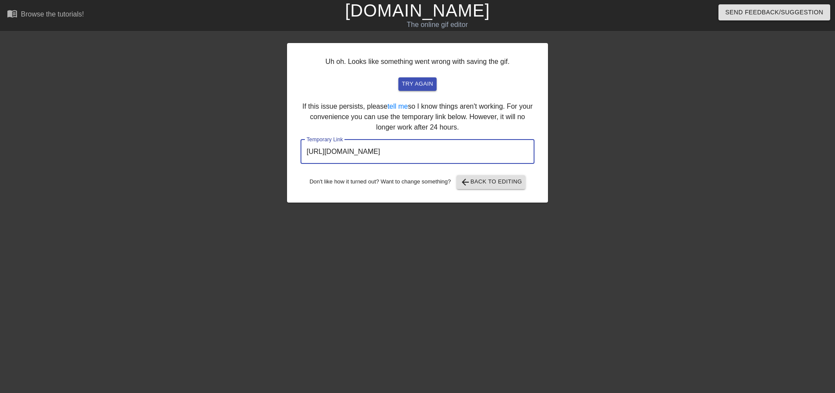
drag, startPoint x: 510, startPoint y: 153, endPoint x: 292, endPoint y: 159, distance: 219.0
click at [292, 159] on div "Uh oh. Looks like something went wrong with saving the gif. try again If this i…" at bounding box center [417, 123] width 261 height 160
click at [427, 85] on span "try again" at bounding box center [417, 84] width 31 height 10
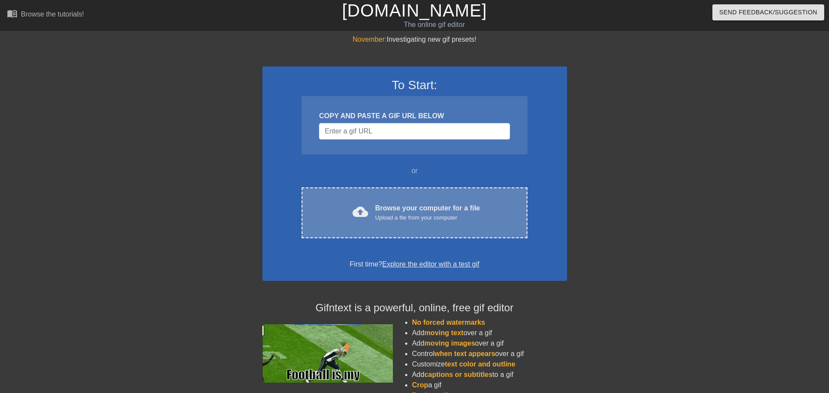
click at [390, 209] on div "Browse your computer for a file Upload a file from your computer" at bounding box center [427, 212] width 105 height 19
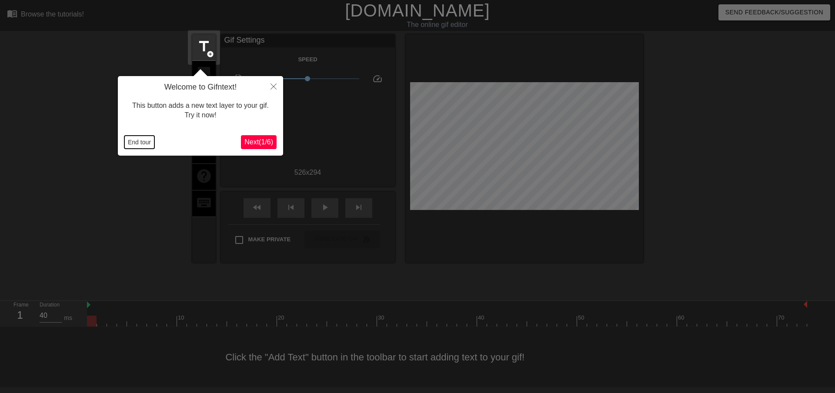
click at [141, 141] on button "End tour" at bounding box center [139, 142] width 30 height 13
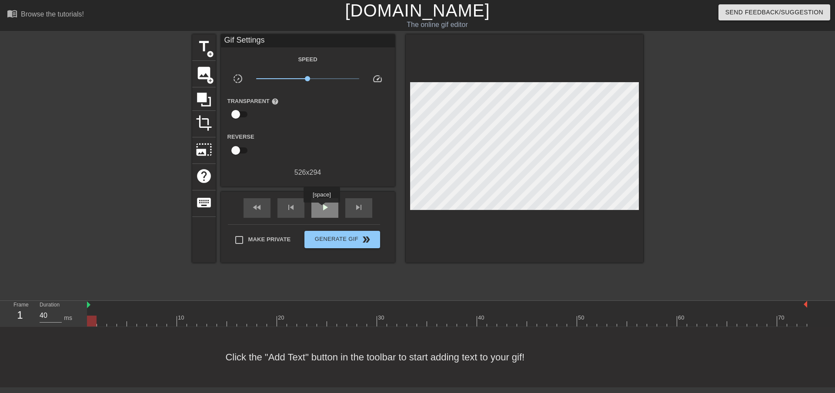
click at [322, 209] on span "play_arrow" at bounding box center [325, 207] width 10 height 10
click at [322, 209] on span "pause" at bounding box center [325, 207] width 10 height 10
click at [205, 44] on span "title" at bounding box center [204, 46] width 17 height 17
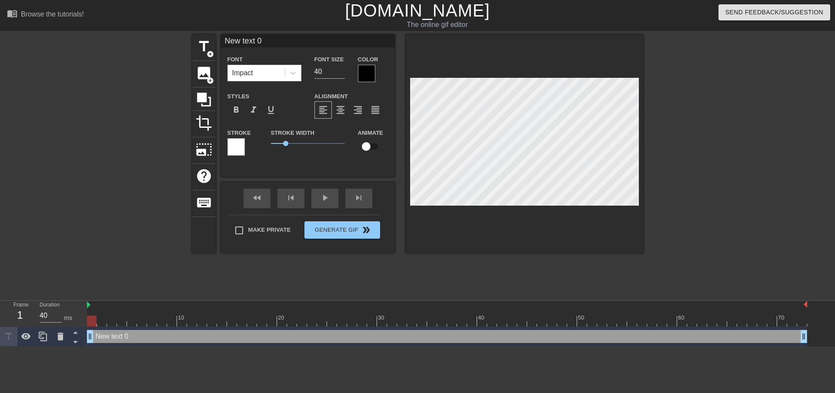
drag, startPoint x: 270, startPoint y: 42, endPoint x: 225, endPoint y: 43, distance: 44.8
click at [225, 43] on input "New text 0" at bounding box center [308, 40] width 174 height 13
type input "Customer"
click at [371, 148] on input "checkbox" at bounding box center [367, 146] width 50 height 17
checkbox input "true"
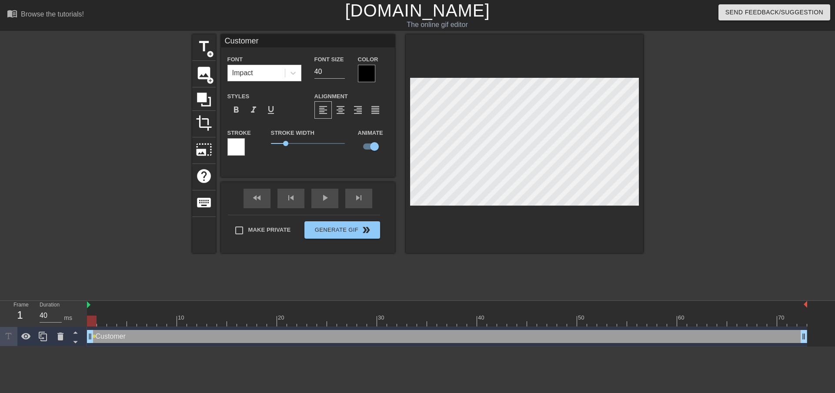
click at [234, 147] on div at bounding box center [236, 146] width 17 height 17
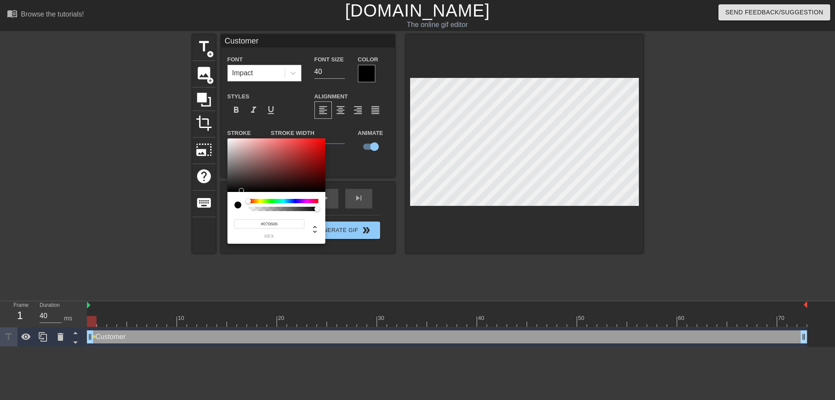
type input "#070707"
drag, startPoint x: 255, startPoint y: 186, endPoint x: 230, endPoint y: 191, distance: 24.8
click at [230, 191] on div at bounding box center [277, 165] width 98 height 54
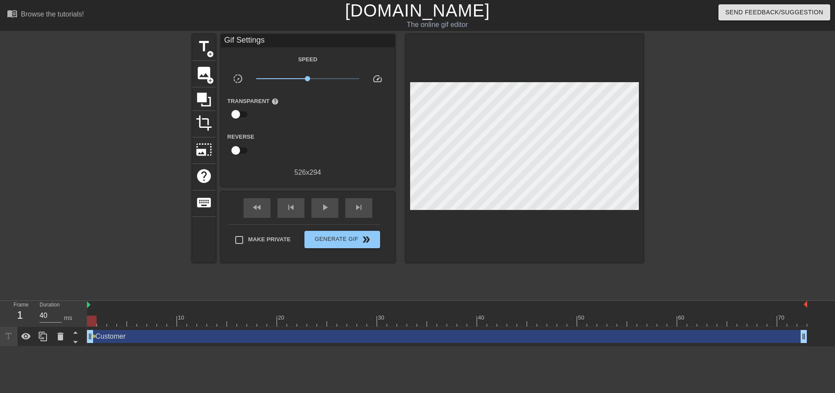
click at [165, 339] on div "Customer drag_handle drag_handle" at bounding box center [447, 336] width 721 height 13
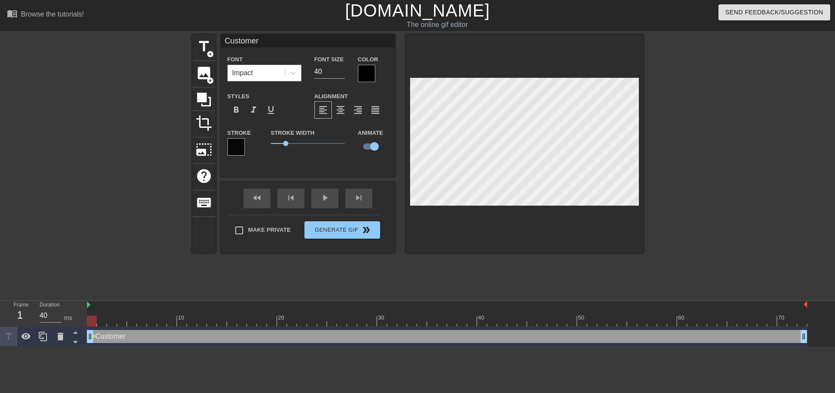
click at [367, 70] on div at bounding box center [366, 73] width 17 height 17
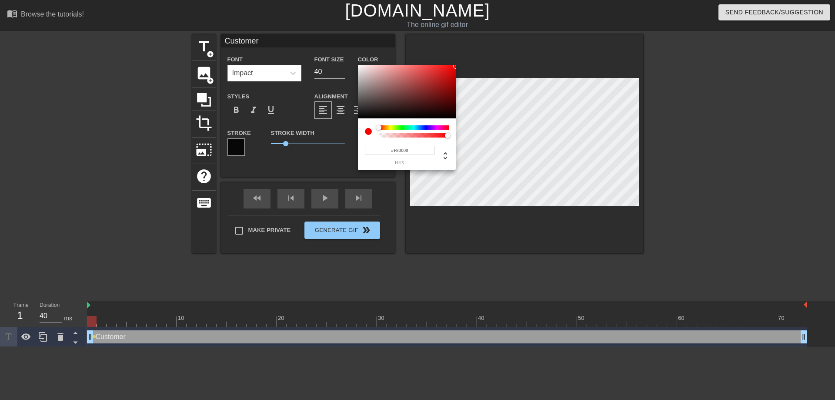
type input "#FC0101"
drag, startPoint x: 361, startPoint y: 113, endPoint x: 456, endPoint y: 65, distance: 105.9
click at [456, 65] on div at bounding box center [407, 92] width 98 height 54
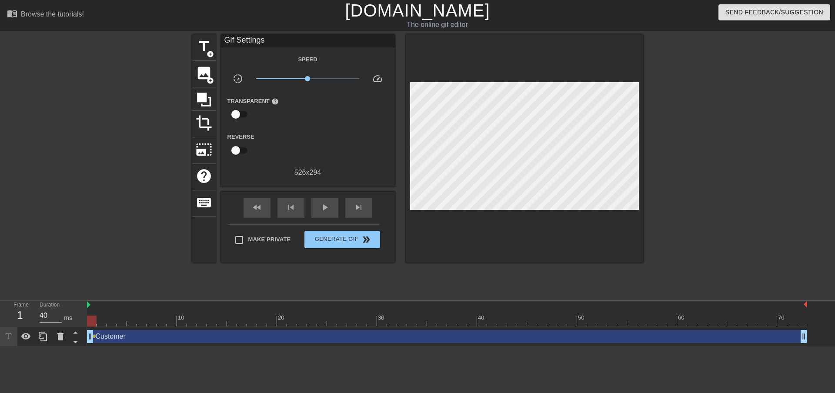
click at [188, 333] on div "Customer drag_handle drag_handle" at bounding box center [447, 336] width 721 height 13
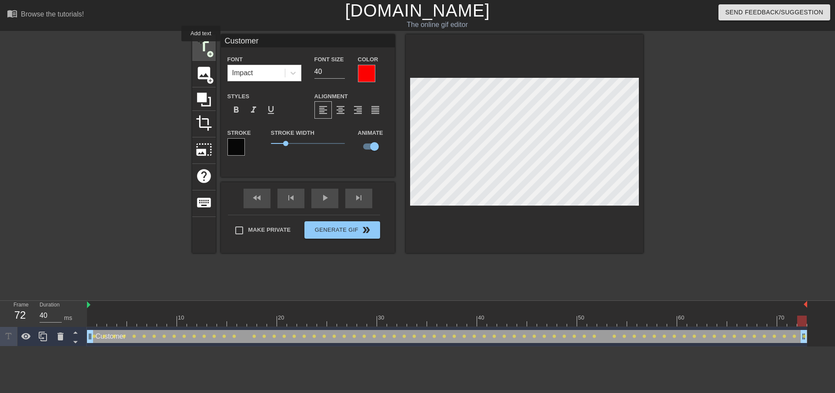
click at [201, 47] on span "title" at bounding box center [204, 46] width 17 height 17
type input "New text 1"
checkbox input "false"
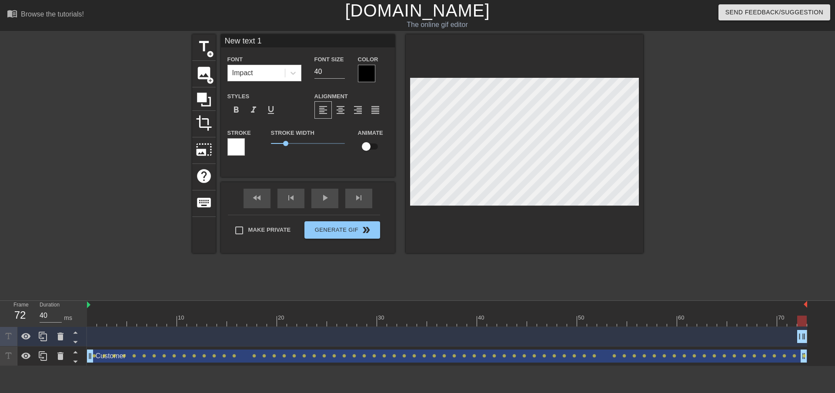
drag, startPoint x: 267, startPoint y: 41, endPoint x: 220, endPoint y: 45, distance: 46.7
click at [220, 45] on div "title add_circle image add_circle crop photo_size_select_large help keyboard Ne…" at bounding box center [417, 143] width 451 height 219
type input "CSR"
drag, startPoint x: 800, startPoint y: 336, endPoint x: 767, endPoint y: 335, distance: 33.5
click at [594, 338] on div "CSR drag_handle drag_handle" at bounding box center [447, 336] width 721 height 13
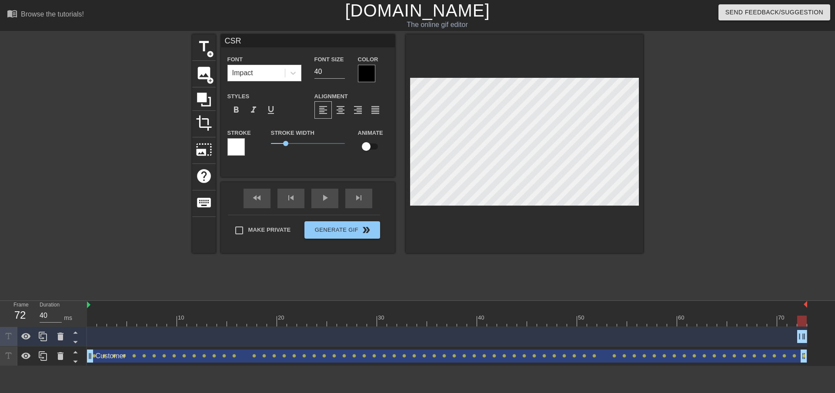
drag, startPoint x: 800, startPoint y: 335, endPoint x: 740, endPoint y: 333, distance: 59.7
click at [738, 334] on div "CSR drag_handle drag_handle" at bounding box center [447, 336] width 721 height 13
drag, startPoint x: 804, startPoint y: 337, endPoint x: 812, endPoint y: 336, distance: 8.3
click at [812, 336] on div "CSR drag_handle drag_handle Customer drag_handle drag_handle lens lens lens len…" at bounding box center [461, 346] width 748 height 39
drag, startPoint x: 801, startPoint y: 337, endPoint x: 788, endPoint y: 337, distance: 12.6
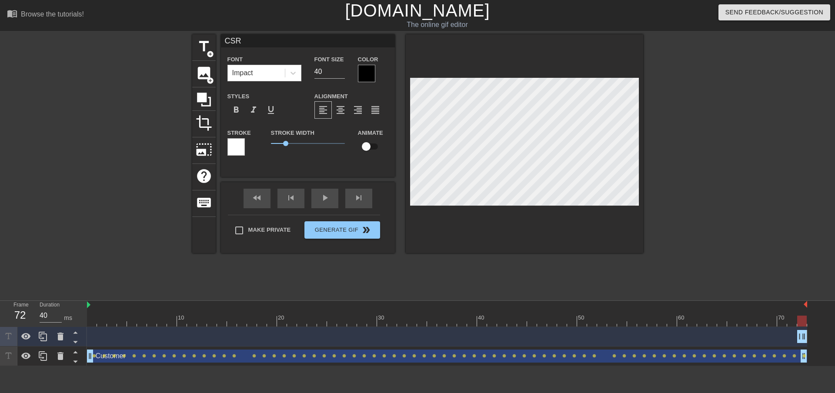
click at [788, 337] on div "CSR drag_handle drag_handle" at bounding box center [447, 336] width 721 height 13
drag, startPoint x: 805, startPoint y: 336, endPoint x: 755, endPoint y: 339, distance: 49.7
click at [755, 339] on div "CSR drag_handle drag_handle" at bounding box center [447, 336] width 721 height 13
click at [58, 336] on icon at bounding box center [60, 337] width 6 height 8
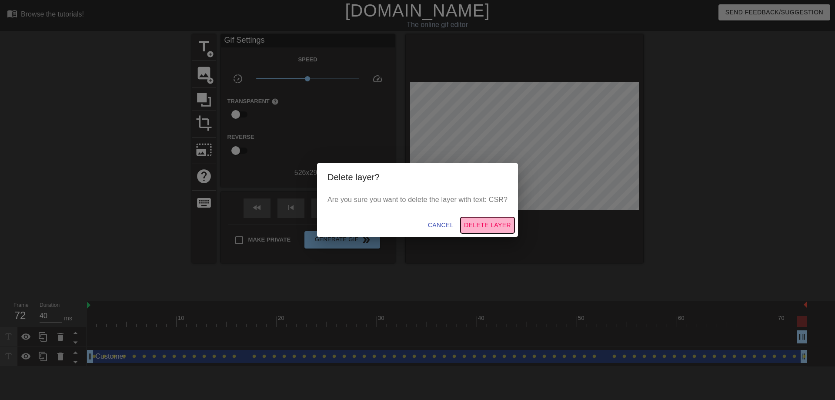
click at [479, 224] on span "Delete Layer" at bounding box center [487, 225] width 47 height 11
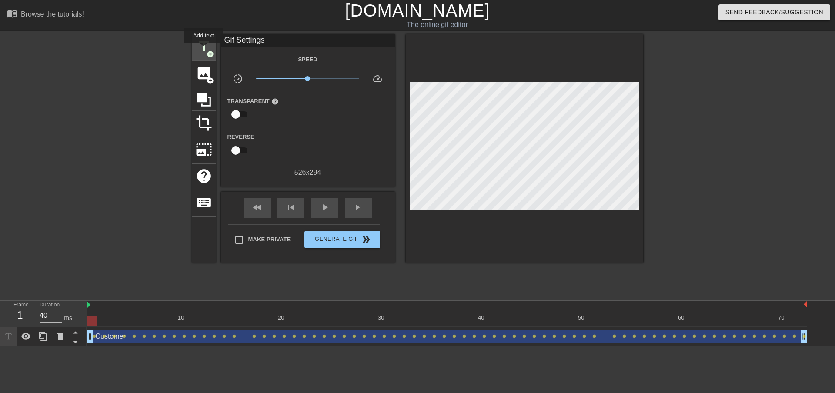
click at [204, 50] on span "title" at bounding box center [204, 46] width 17 height 17
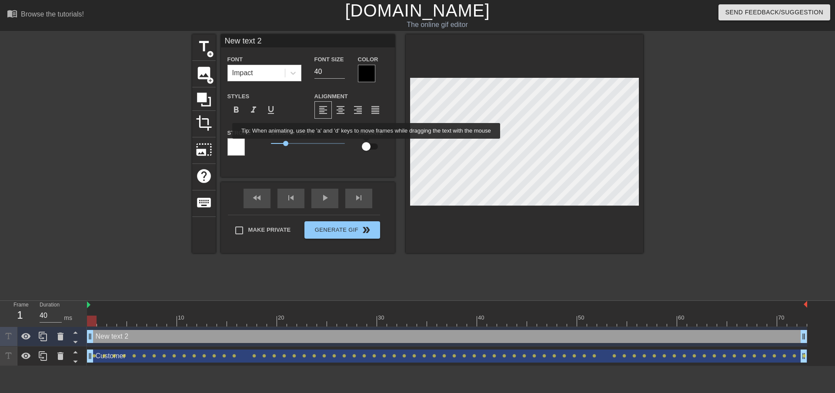
click at [367, 145] on input "checkbox" at bounding box center [367, 146] width 50 height 17
checkbox input "true"
click at [366, 72] on div at bounding box center [366, 73] width 17 height 17
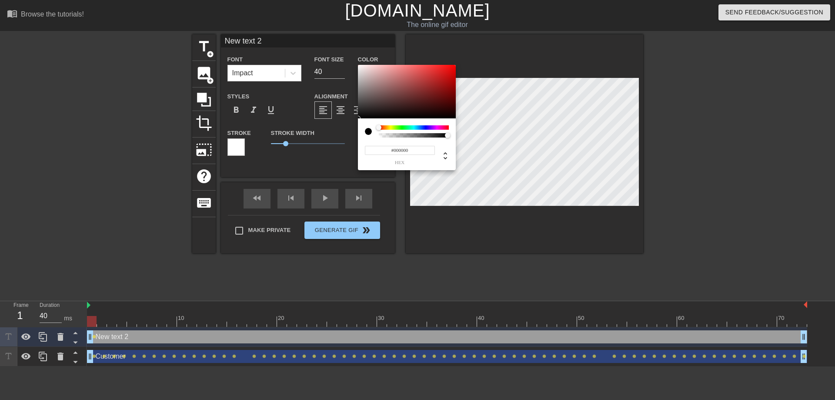
click at [424, 127] on div at bounding box center [414, 127] width 70 height 4
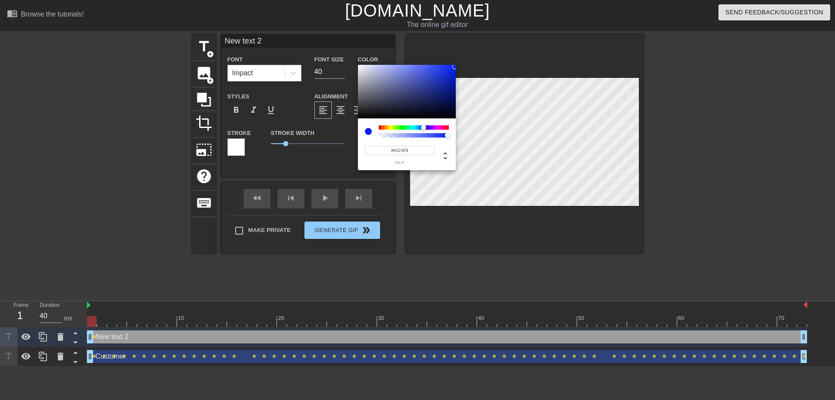
type input "#0424F8"
drag, startPoint x: 435, startPoint y: 93, endPoint x: 454, endPoint y: 66, distance: 33.3
click at [454, 66] on div at bounding box center [407, 92] width 98 height 54
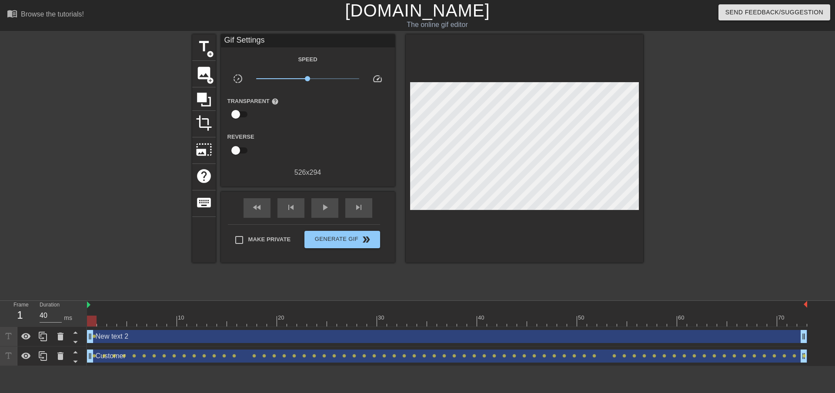
click at [156, 336] on div "New text 2 drag_handle drag_handle" at bounding box center [447, 336] width 721 height 13
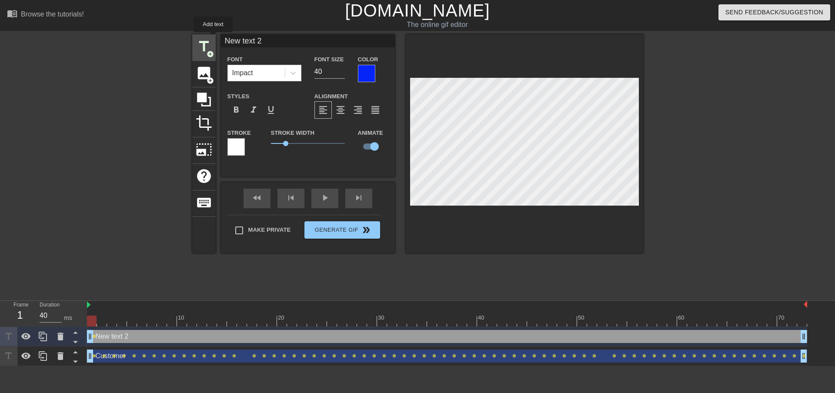
drag, startPoint x: 274, startPoint y: 38, endPoint x: 213, endPoint y: 38, distance: 60.9
click at [213, 38] on div "title add_circle image add_circle crop photo_size_select_large help keyboard Ne…" at bounding box center [417, 143] width 451 height 219
click at [201, 43] on span "title" at bounding box center [204, 46] width 17 height 17
type input "New text 3"
checkbox input "false"
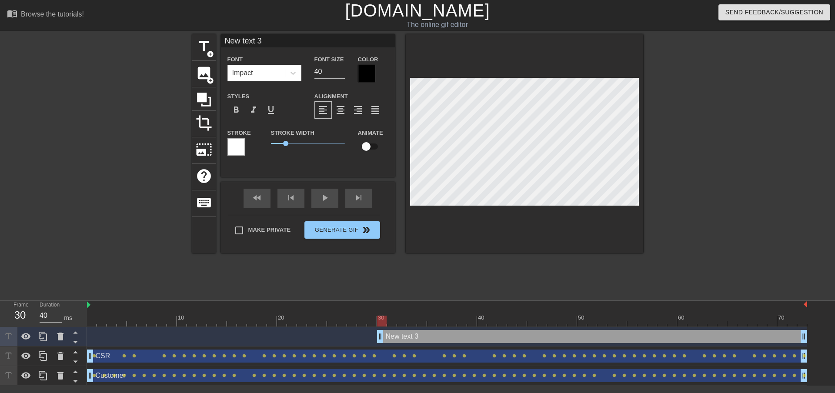
drag, startPoint x: 275, startPoint y: 41, endPoint x: 216, endPoint y: 41, distance: 58.7
click at [216, 41] on div "title add_circle image add_circle crop photo_size_select_large help keyboard Ne…" at bounding box center [417, 143] width 451 height 219
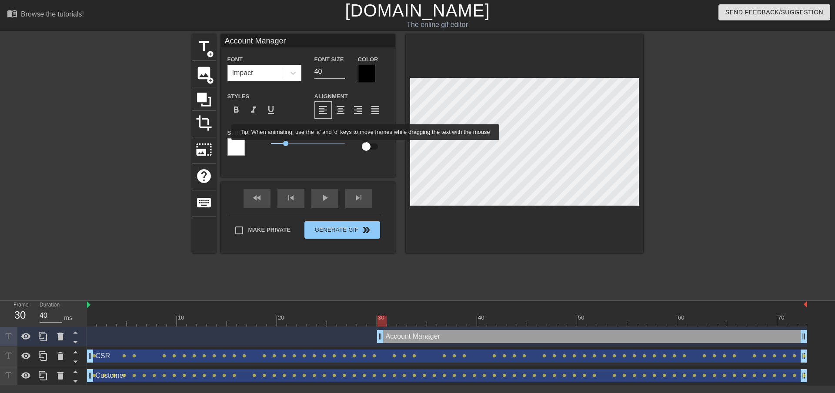
type input "Account Manager"
click at [366, 146] on input "checkbox" at bounding box center [367, 146] width 50 height 17
checkbox input "true"
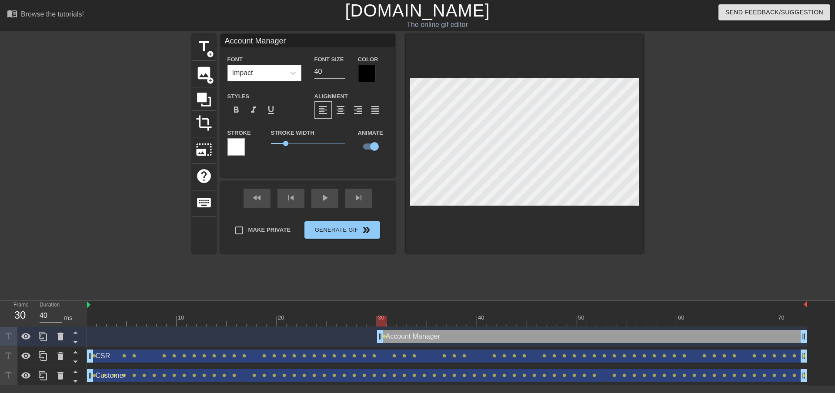
click at [362, 73] on div at bounding box center [366, 73] width 17 height 17
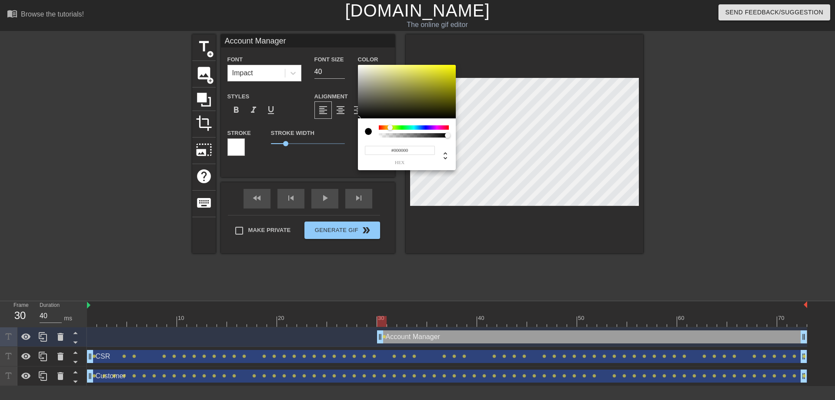
click at [390, 128] on div at bounding box center [414, 127] width 70 height 4
type input "#FFFF00"
drag, startPoint x: 382, startPoint y: 100, endPoint x: 460, endPoint y: 64, distance: 85.5
click at [460, 64] on div "#FFFF00 hex" at bounding box center [417, 200] width 835 height 400
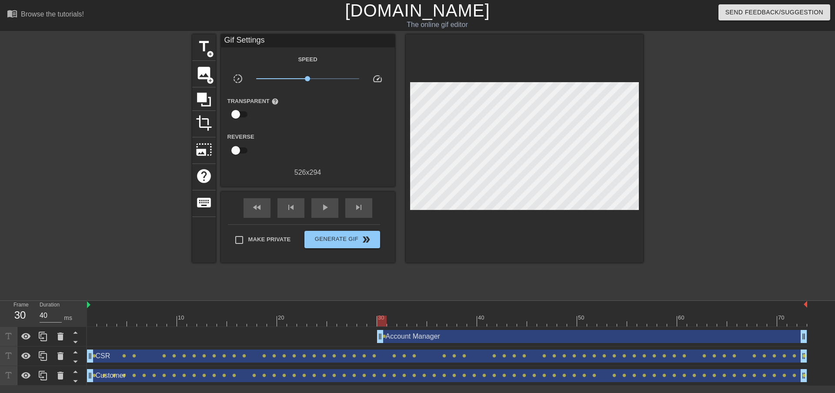
click at [416, 338] on div "Account Manager drag_handle drag_handle" at bounding box center [592, 336] width 430 height 13
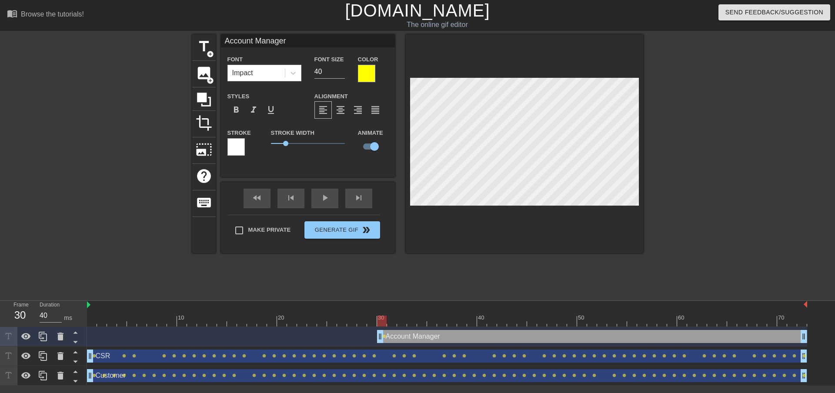
click at [236, 148] on div at bounding box center [236, 146] width 17 height 17
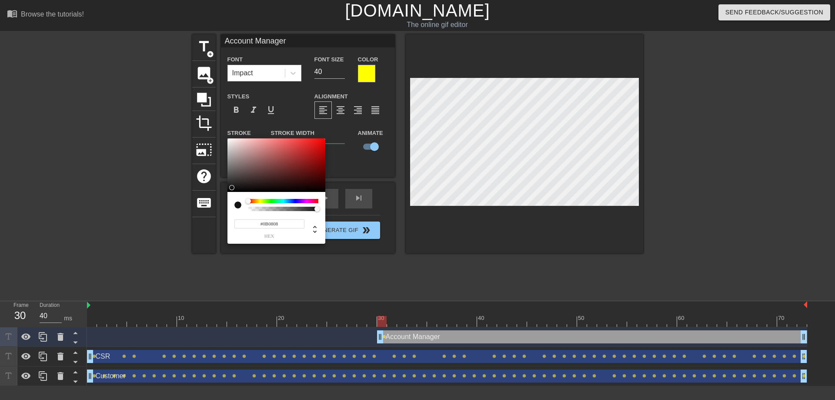
type input "#070707"
drag, startPoint x: 245, startPoint y: 187, endPoint x: 225, endPoint y: 191, distance: 20.3
click at [225, 191] on div "#070707 hex" at bounding box center [417, 200] width 835 height 400
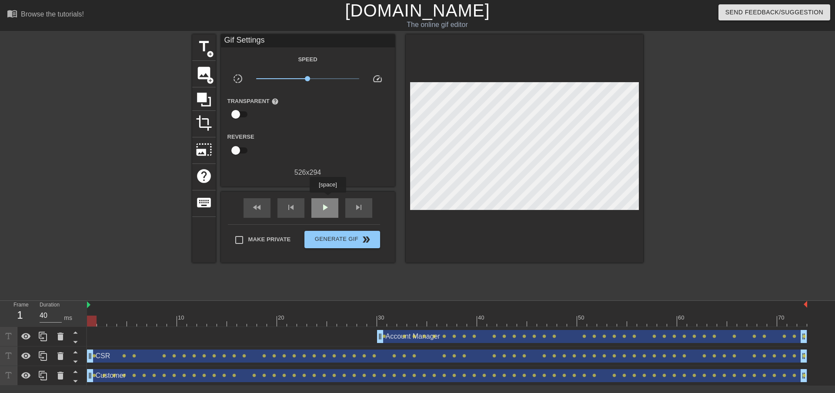
click at [328, 199] on div "play_arrow" at bounding box center [325, 208] width 27 height 20
click at [342, 238] on span "Generate Gif double_arrow" at bounding box center [342, 240] width 68 height 10
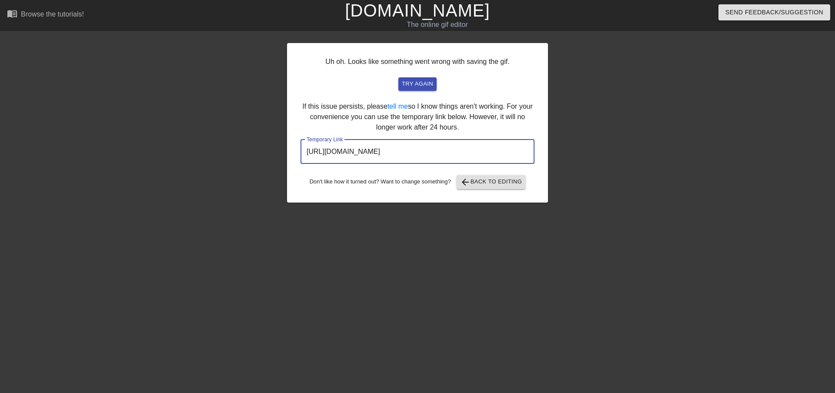
drag, startPoint x: 490, startPoint y: 153, endPoint x: 289, endPoint y: 150, distance: 200.6
click at [289, 150] on div "Uh oh. Looks like something went wrong with saving the gif. try again If this i…" at bounding box center [417, 123] width 261 height 160
